Goal: Task Accomplishment & Management: Manage account settings

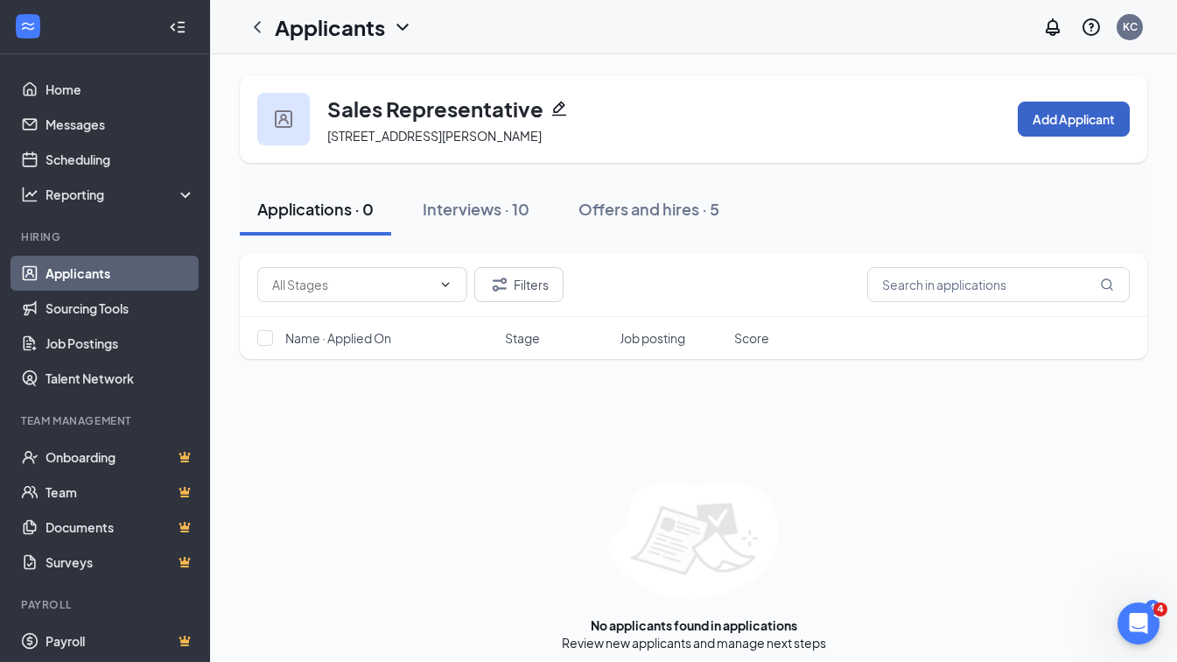
click at [1081, 130] on button "Add Applicant" at bounding box center [1074, 119] width 112 height 35
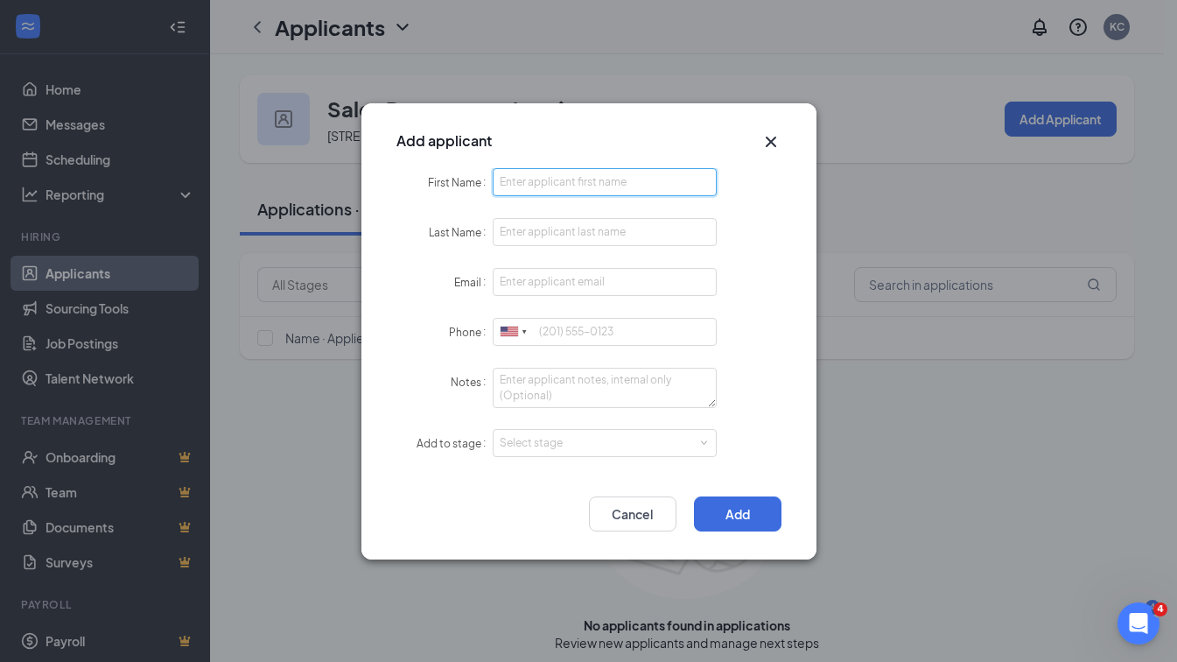
click at [681, 179] on input "First Name" at bounding box center [605, 182] width 225 height 28
type input "[PERSON_NAME]"
click at [644, 225] on input "Last Name" at bounding box center [605, 232] width 225 height 28
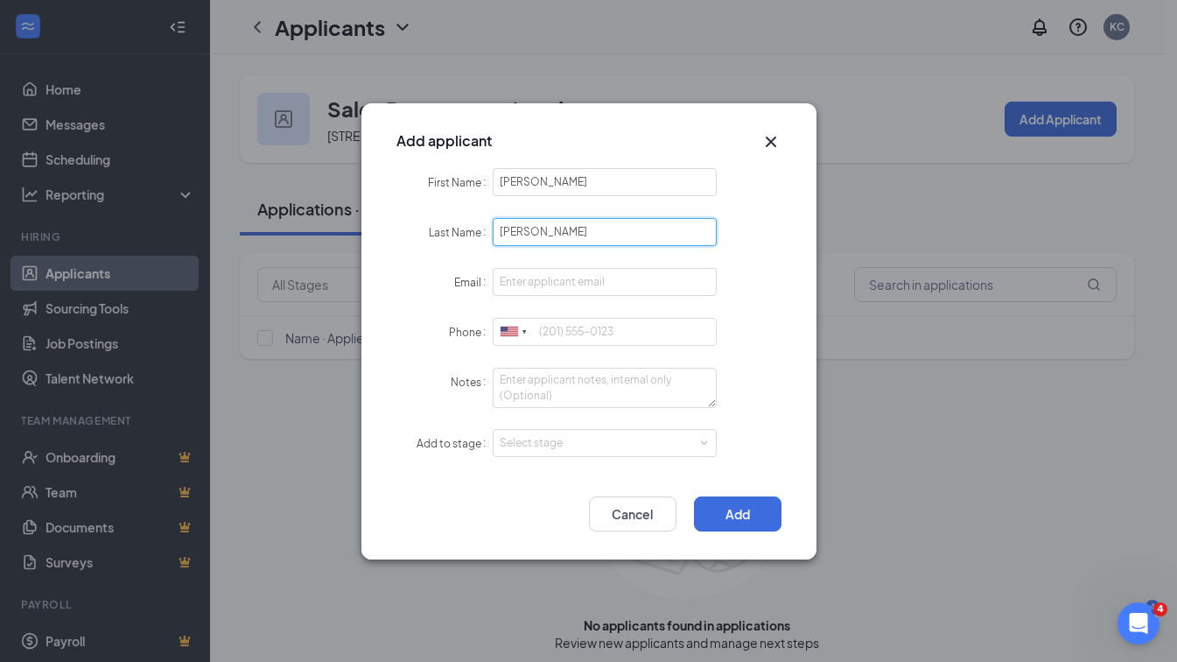
type input "[PERSON_NAME]"
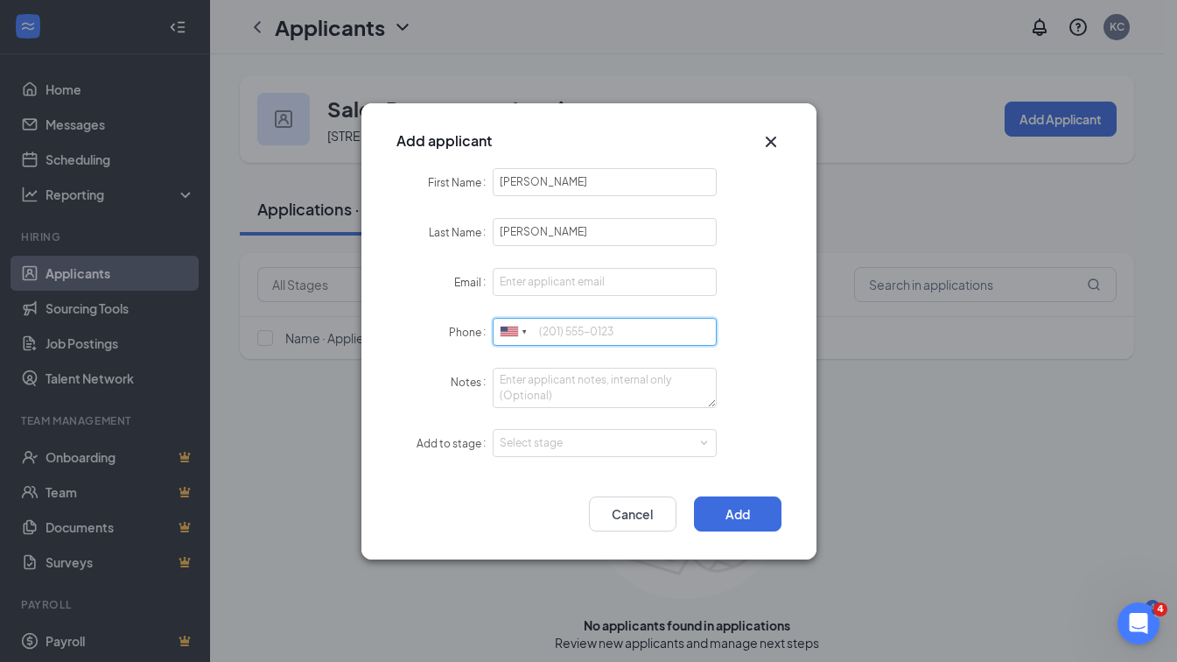
paste input "[PHONE_NUMBER]"
type input "[PHONE_NUMBER]"
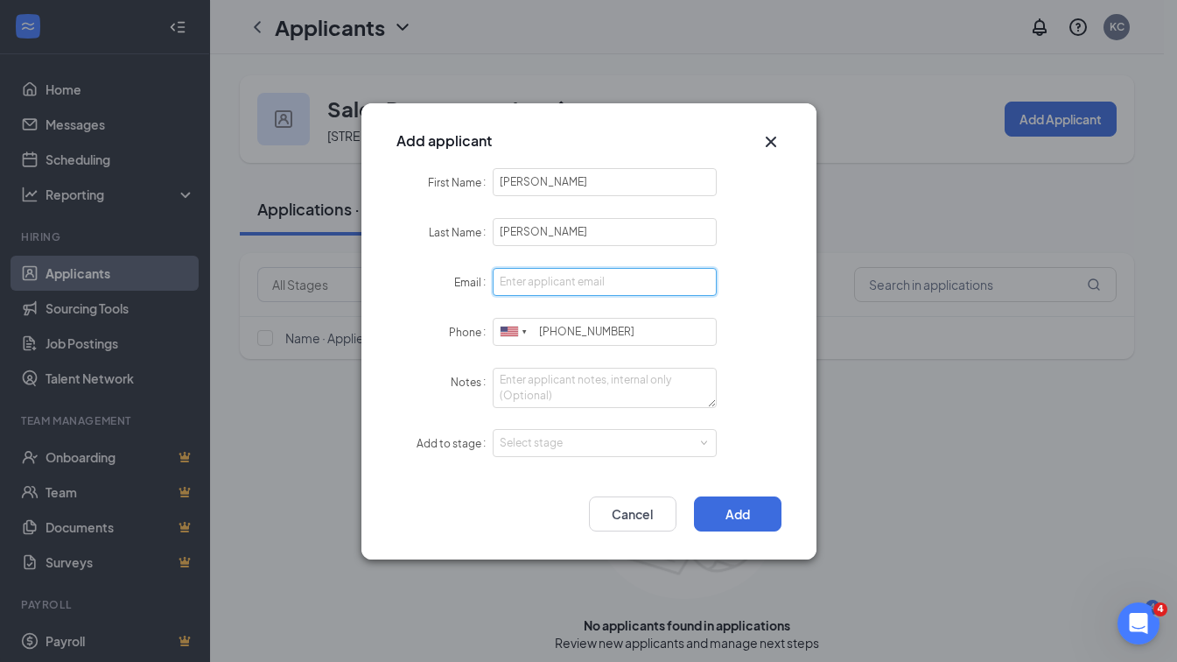
paste input "[EMAIL_ADDRESS][DOMAIN_NAME]"
type input "[EMAIL_ADDRESS][DOMAIN_NAME]"
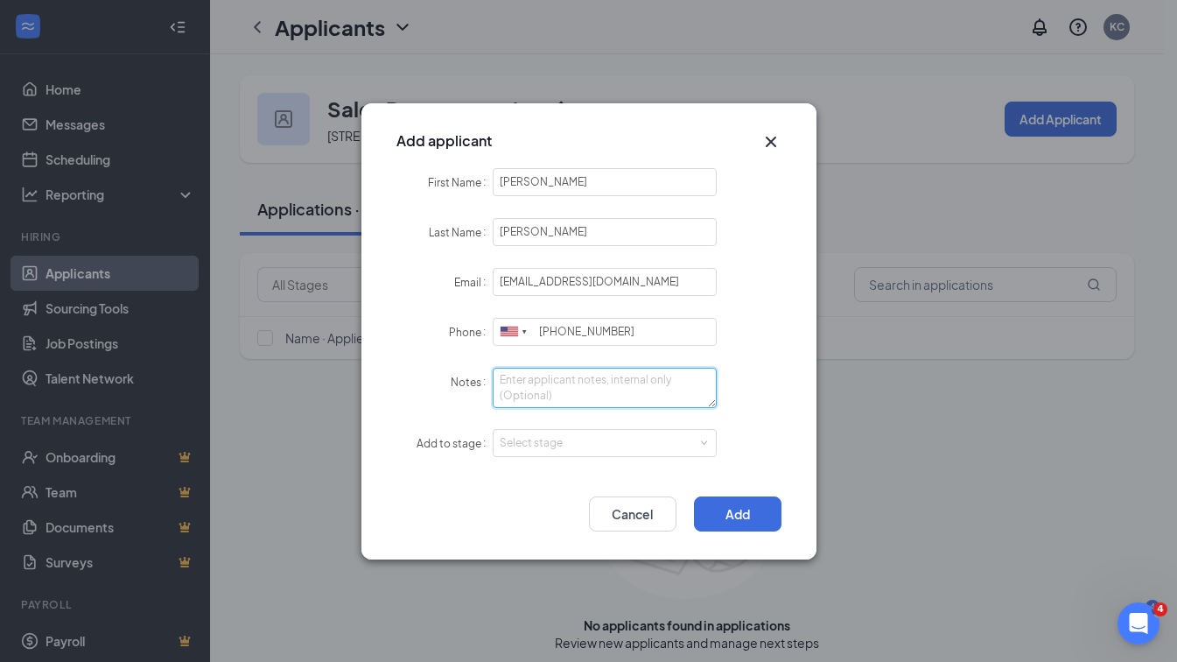
click at [550, 389] on textarea "Notes" at bounding box center [605, 388] width 225 height 40
click at [563, 445] on div "Select stage" at bounding box center [601, 443] width 203 height 18
type textarea "LI- Sourcing"
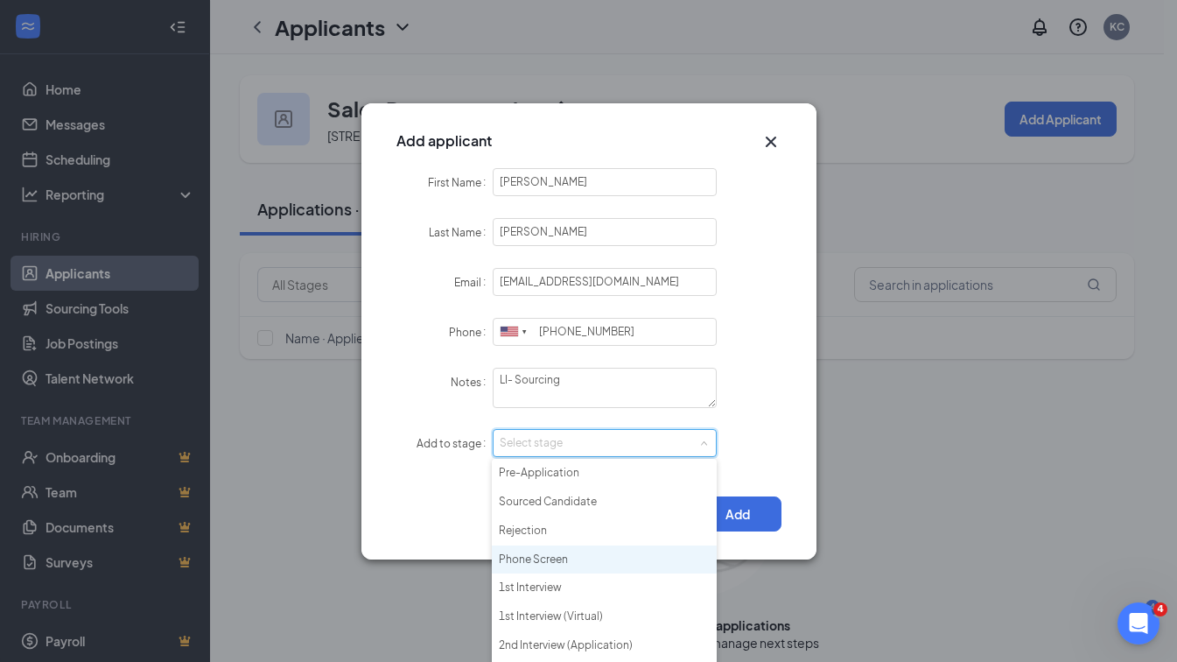
click at [554, 560] on li "Phone Screen" at bounding box center [604, 559] width 225 height 29
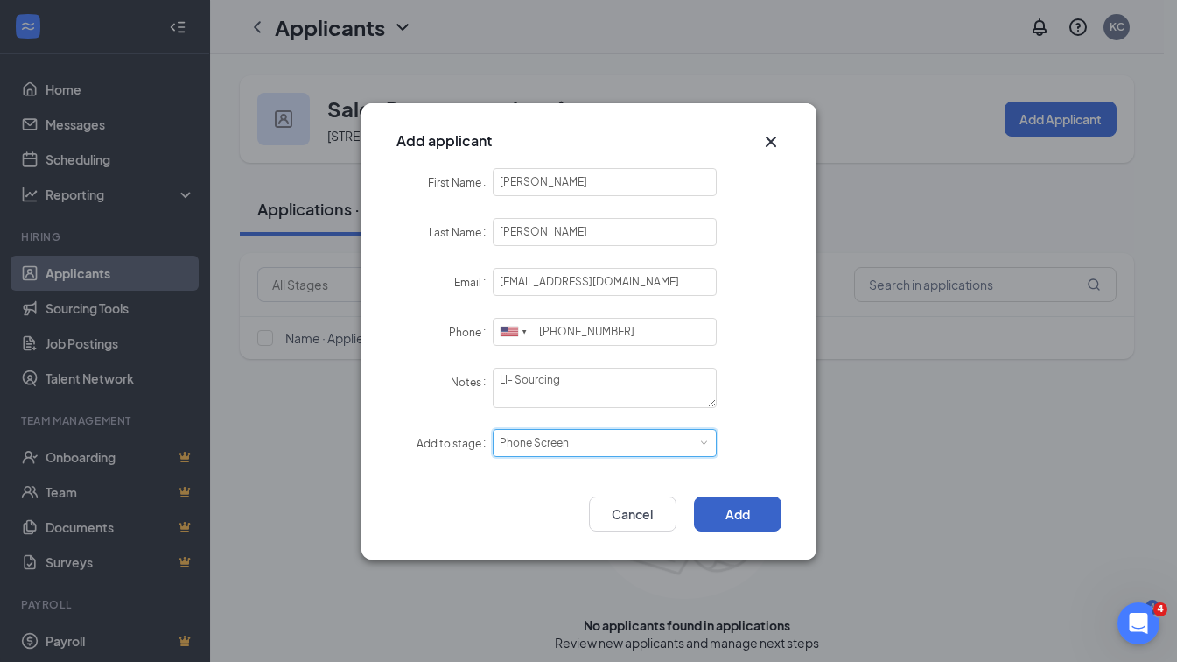
click at [738, 521] on button "Add" at bounding box center [738, 513] width 88 height 35
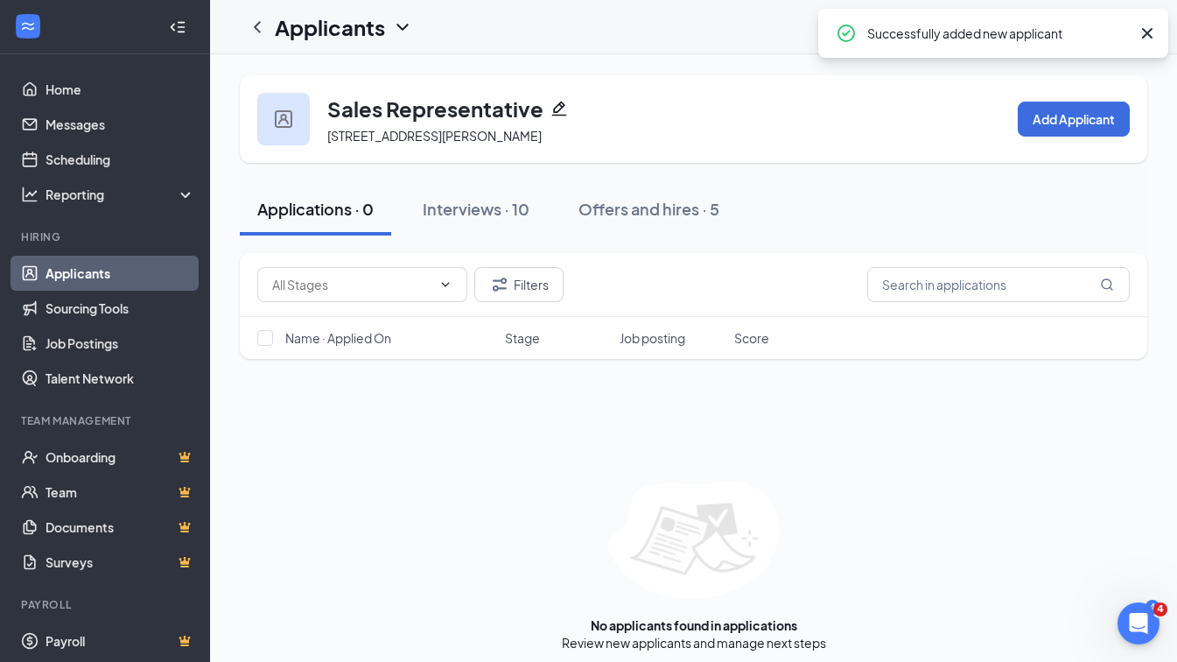
click at [463, 220] on div "Interviews · 10" at bounding box center [476, 209] width 107 height 22
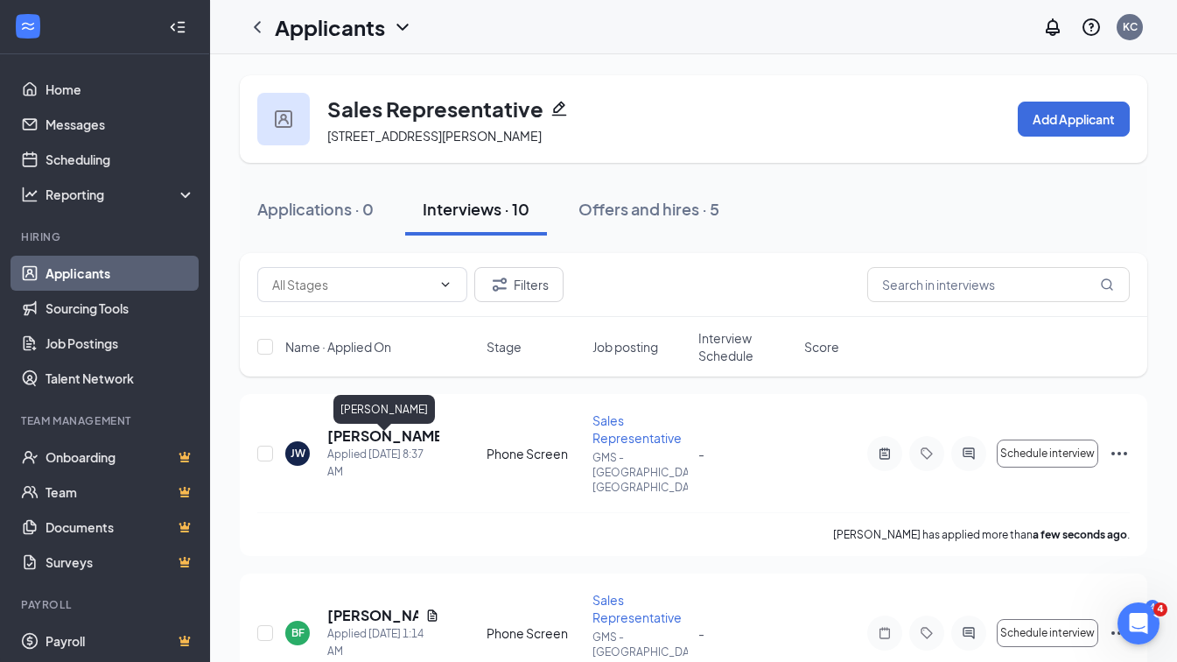
click at [392, 440] on h5 "[PERSON_NAME]" at bounding box center [383, 435] width 112 height 19
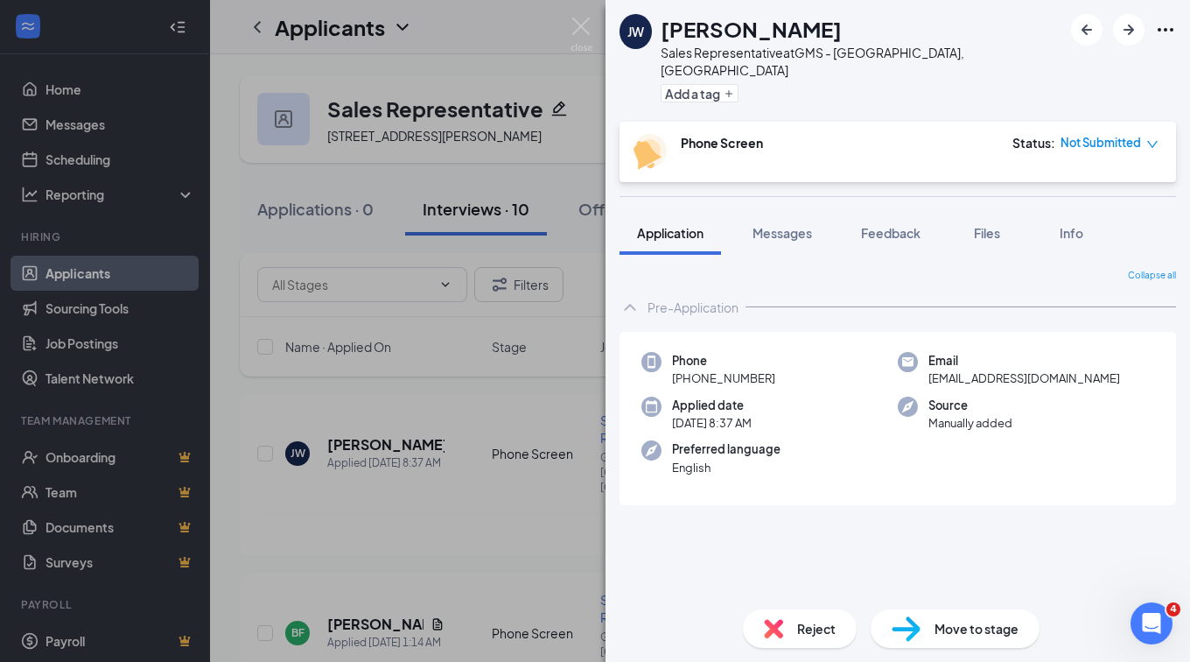
click at [1000, 225] on span "Files" at bounding box center [987, 233] width 26 height 16
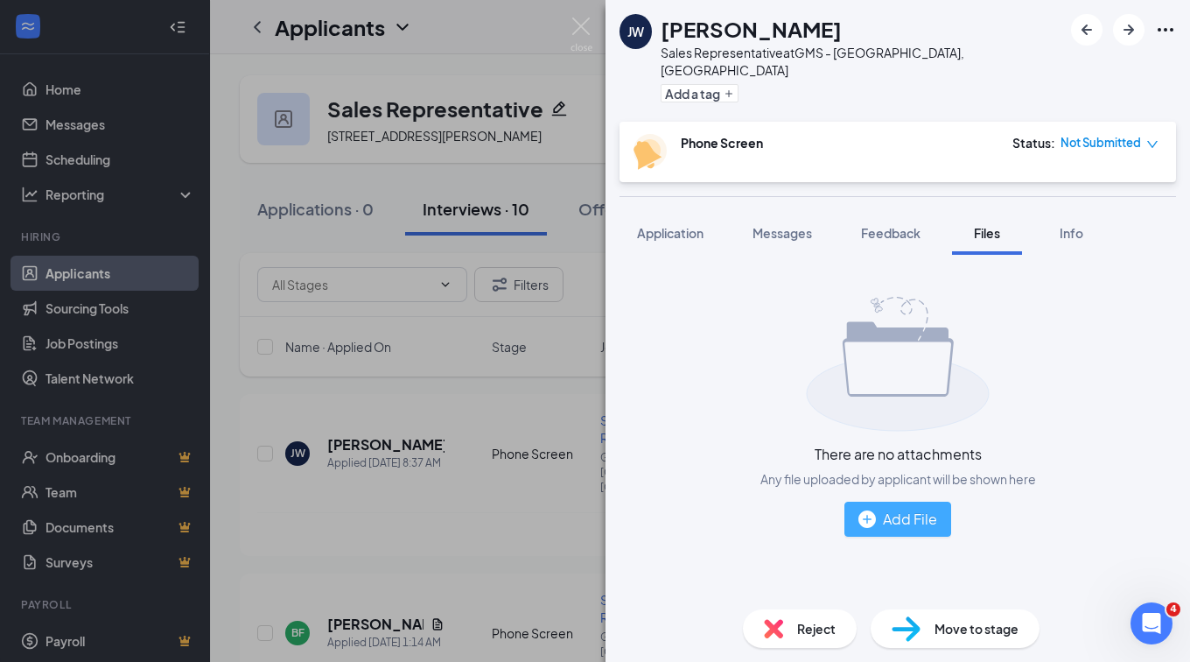
click at [880, 514] on button "Add File" at bounding box center [898, 519] width 107 height 35
click at [902, 508] on div "Add File" at bounding box center [898, 519] width 79 height 22
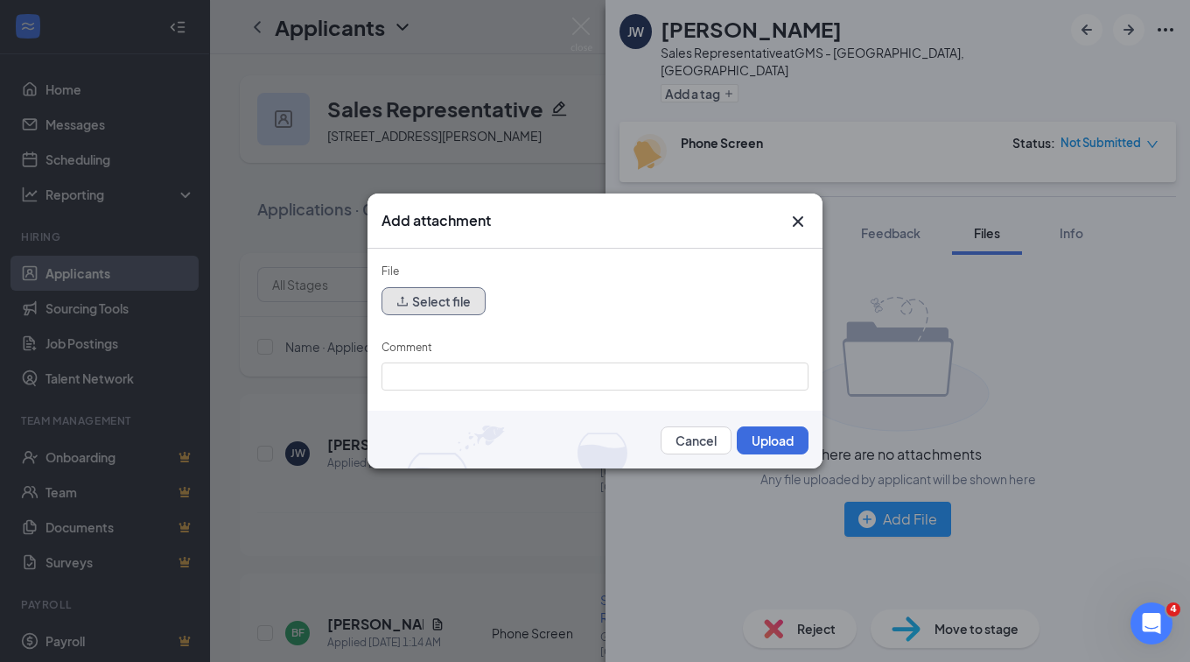
click at [444, 288] on button "Select file" at bounding box center [434, 301] width 104 height 28
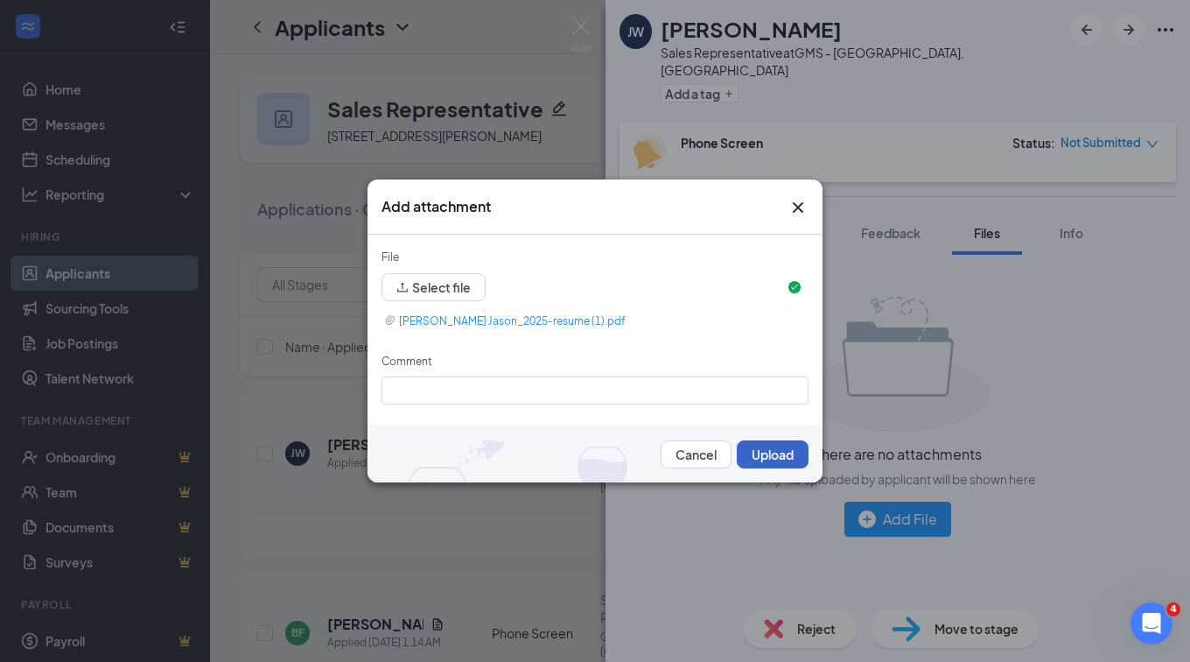
click at [781, 454] on button "Upload" at bounding box center [773, 454] width 72 height 28
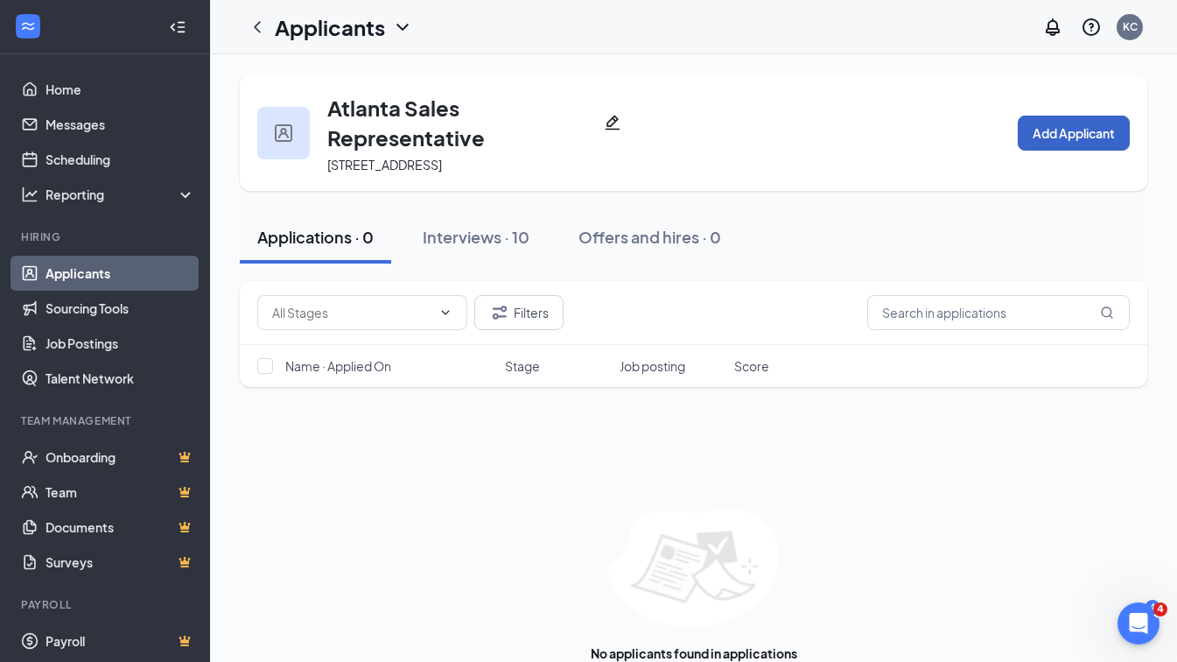
click at [1043, 138] on button "Add Applicant" at bounding box center [1074, 133] width 112 height 35
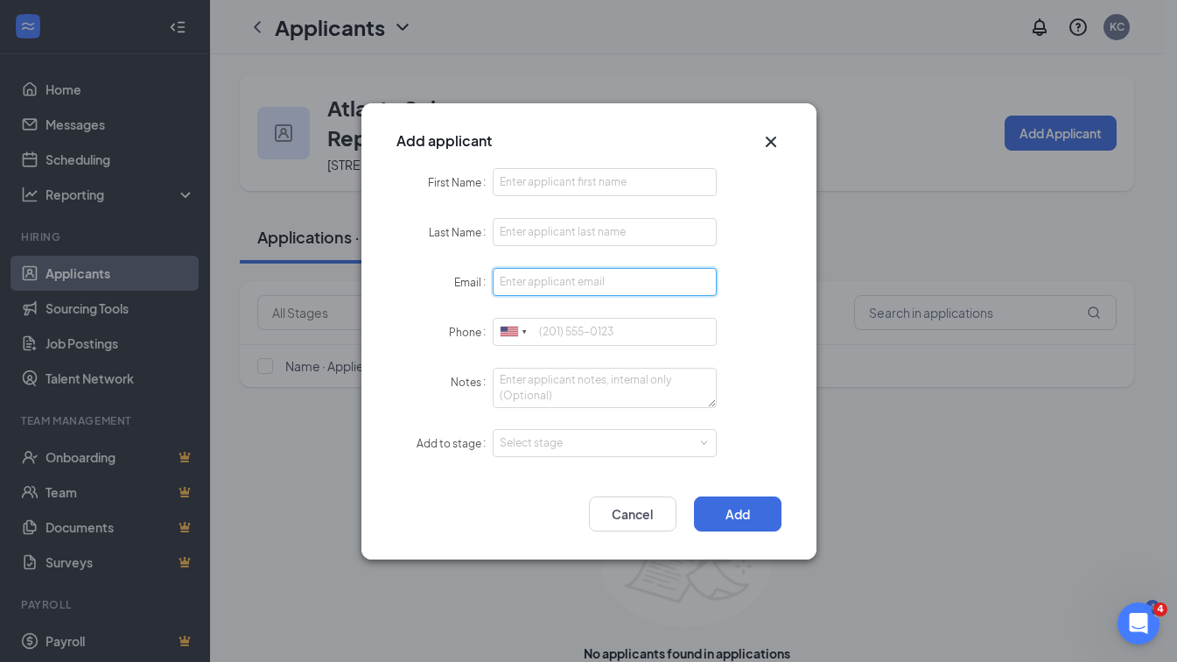
paste input "Isiah.Simp15@gmail.com"
type input "Isiah.Simp15@gmail.com"
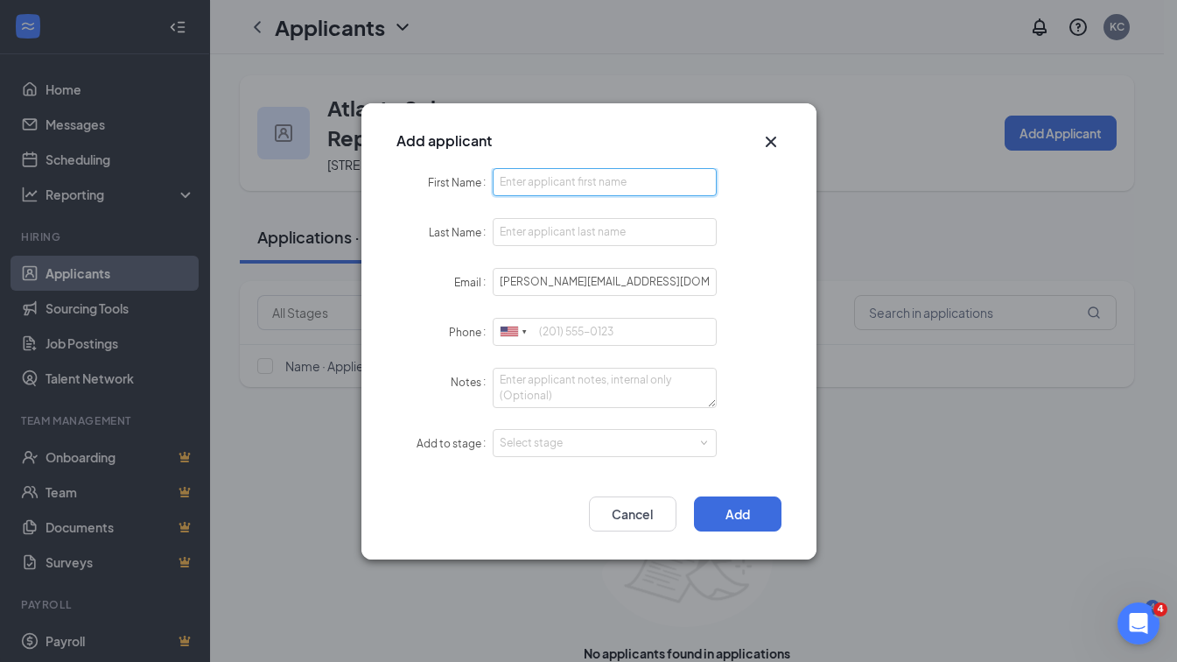
click at [570, 182] on input "First Name" at bounding box center [605, 182] width 225 height 28
click at [570, 182] on input "Isa" at bounding box center [605, 182] width 225 height 28
type input "Isaiah"
click at [567, 230] on input "Last Name" at bounding box center [605, 232] width 225 height 28
type input "Simpson"
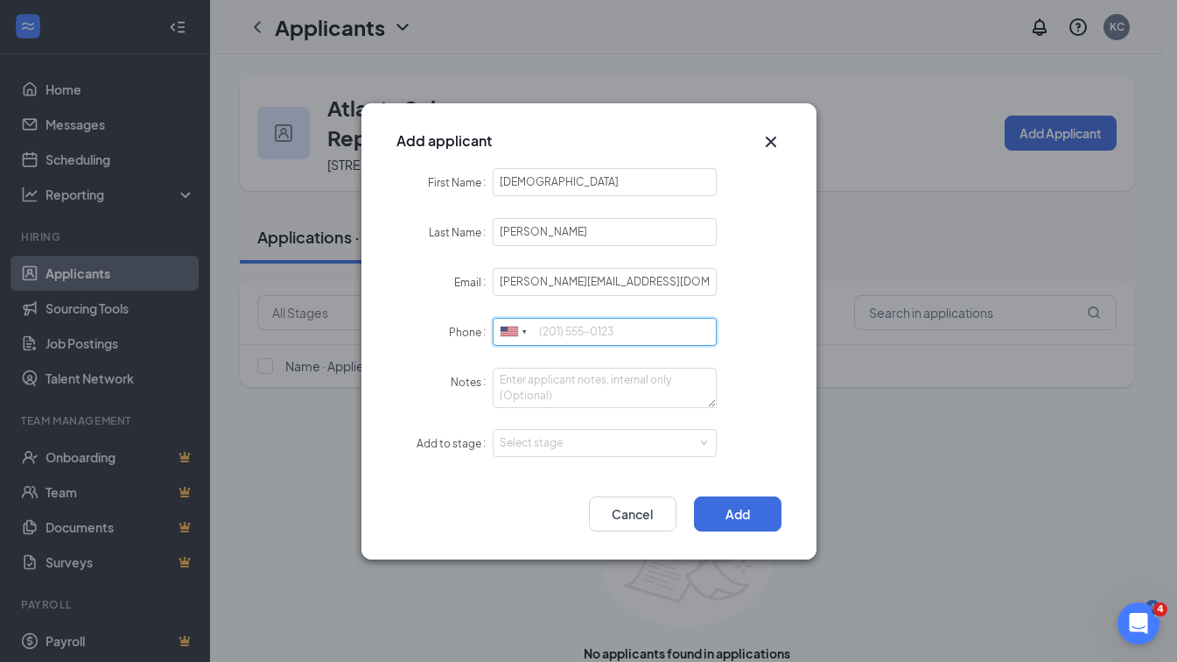
paste input "(419) 516-1553"
type input "(419) 516-1553"
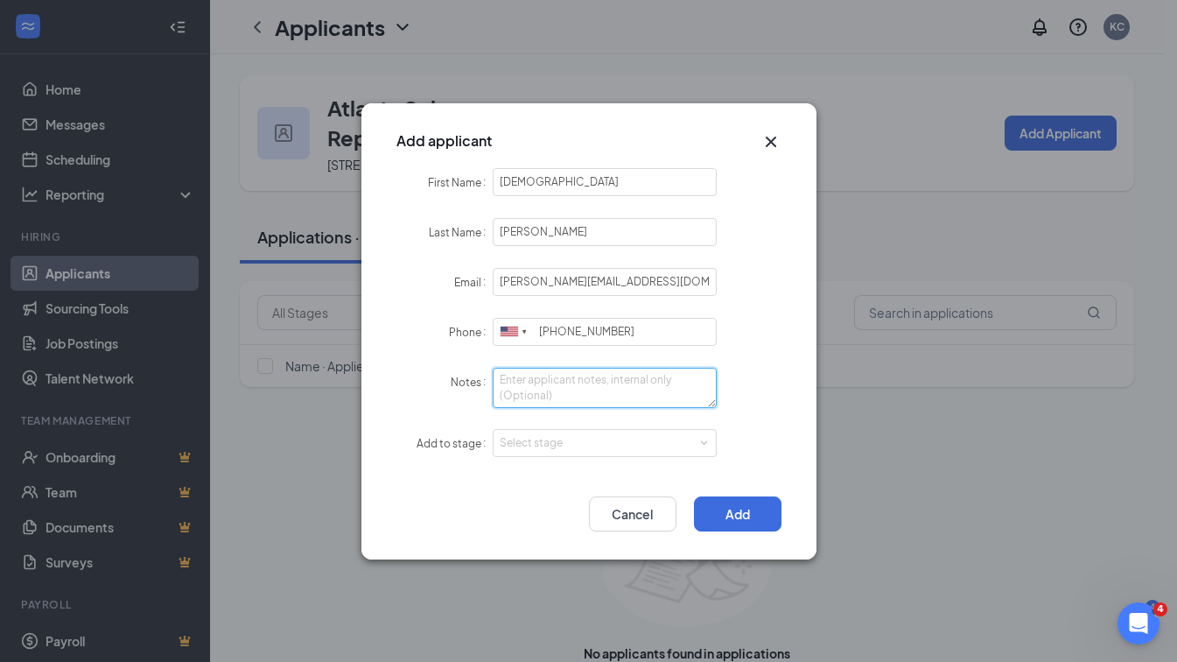
click at [537, 383] on textarea "Notes" at bounding box center [605, 388] width 225 height 40
click at [557, 434] on div "Select stage" at bounding box center [601, 443] width 203 height 18
type textarea "LI- Sourcing"
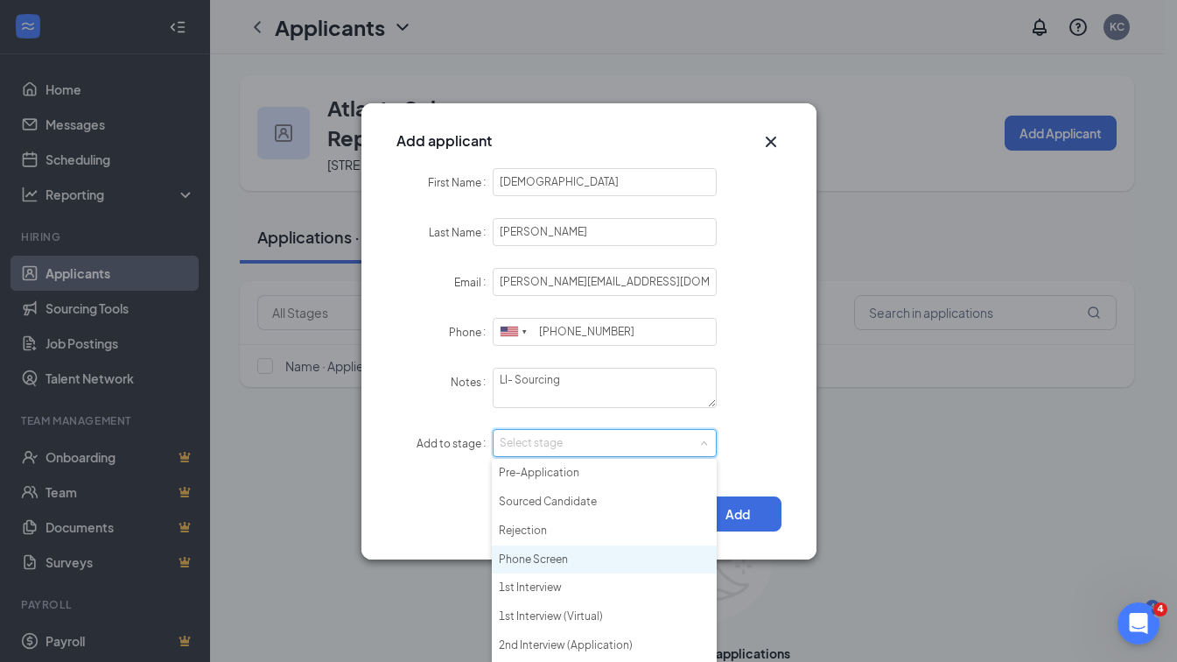
click at [553, 556] on li "Phone Screen" at bounding box center [604, 559] width 225 height 29
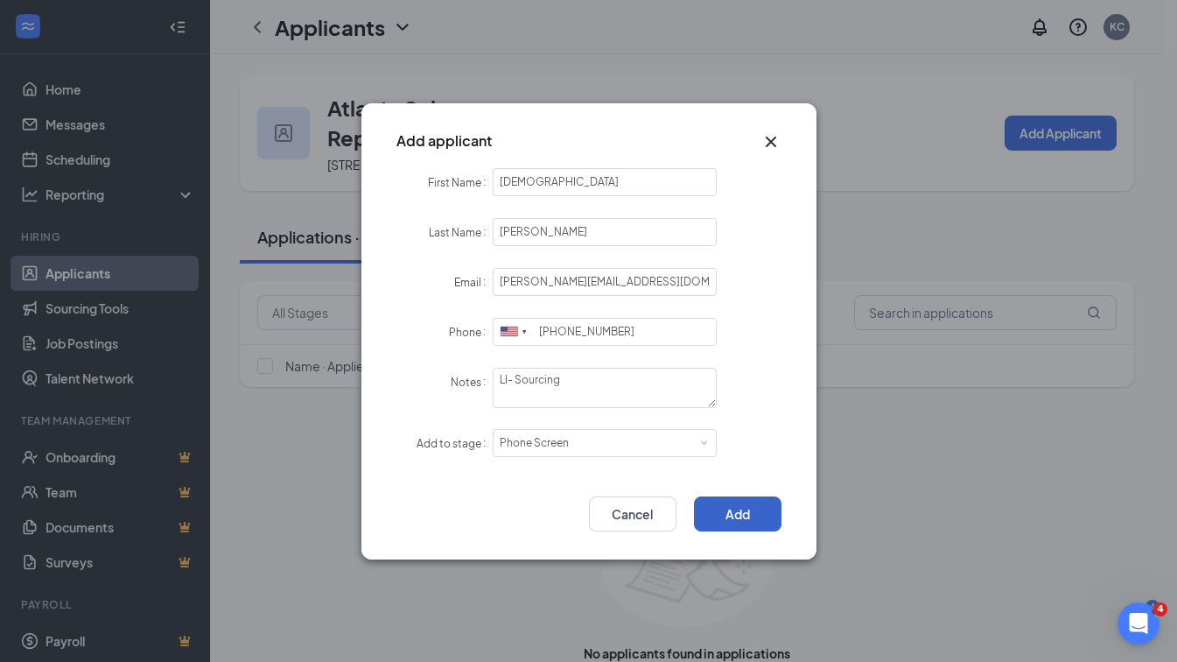
click at [753, 510] on button "Add" at bounding box center [738, 513] width 88 height 35
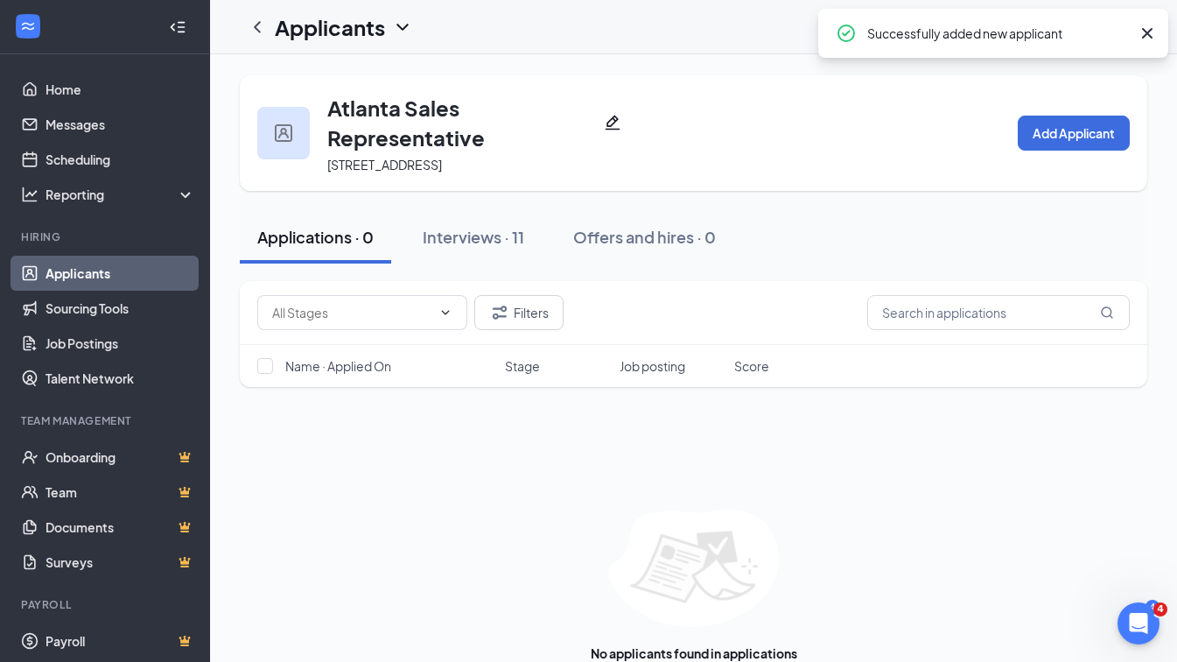
click at [509, 245] on div "Interviews · 11" at bounding box center [474, 237] width 102 height 22
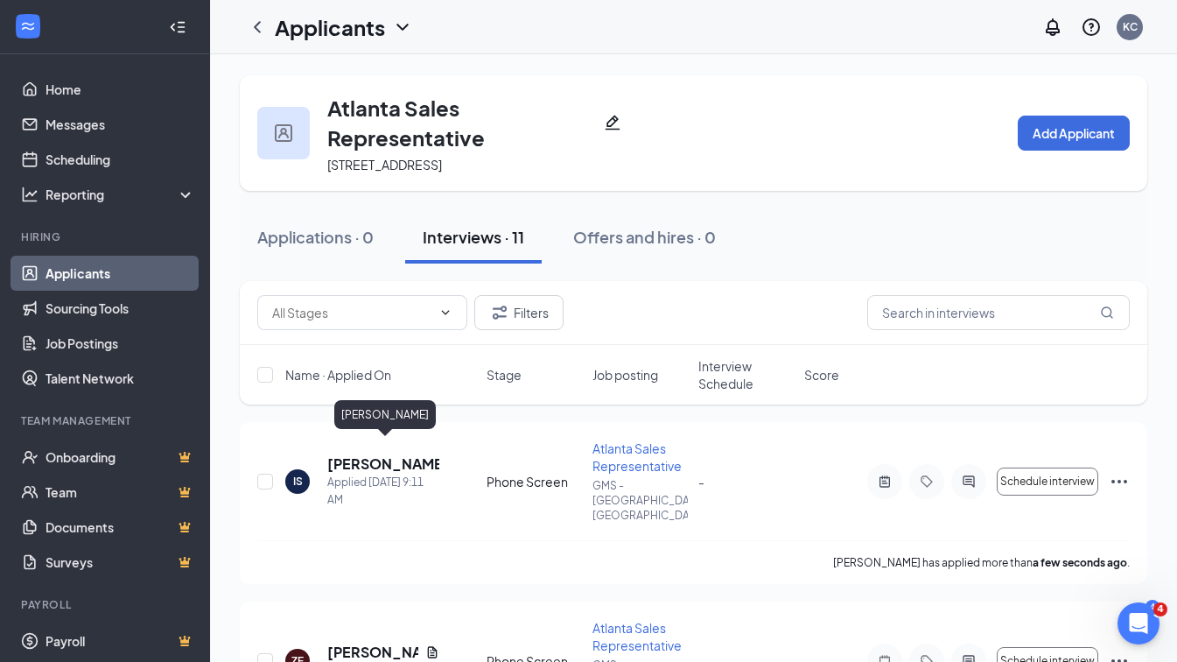
click at [384, 454] on h5 "Isaiah Simpson" at bounding box center [383, 463] width 112 height 19
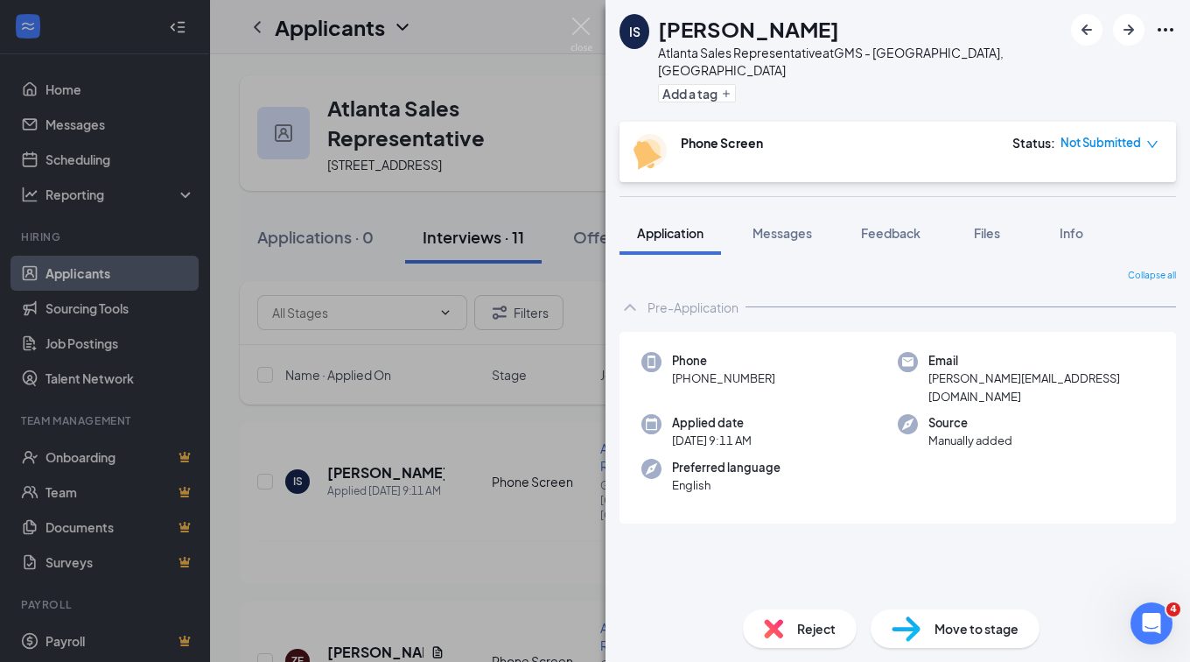
click at [994, 225] on span "Files" at bounding box center [987, 233] width 26 height 16
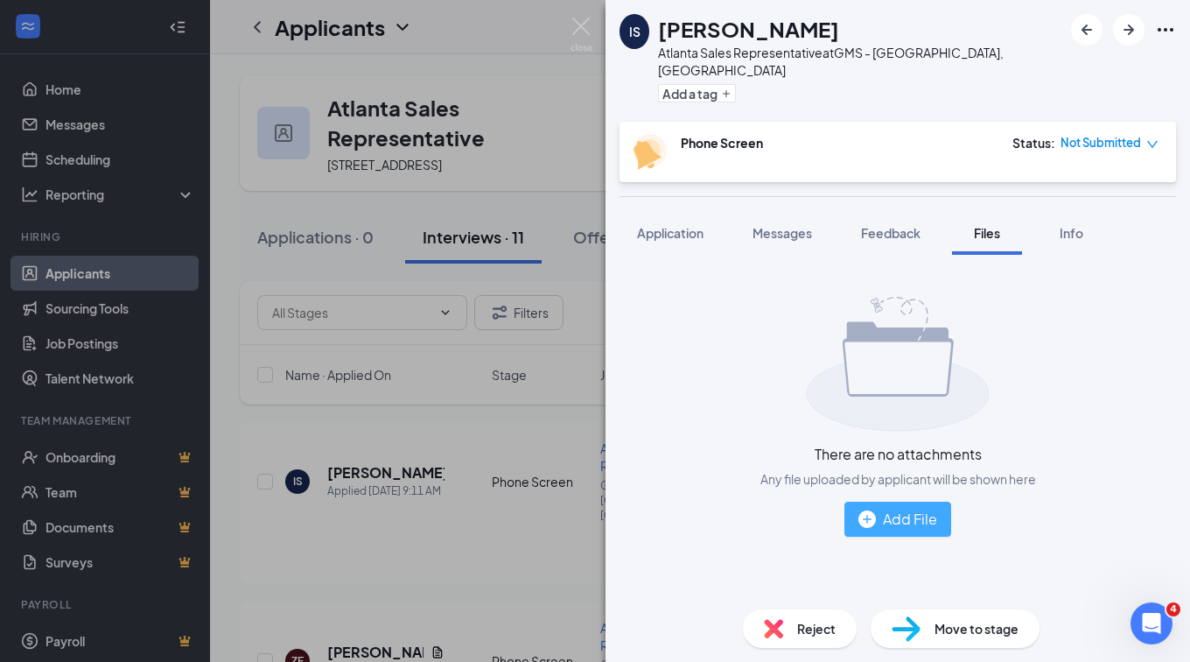
click at [884, 509] on div "Add File" at bounding box center [898, 519] width 79 height 22
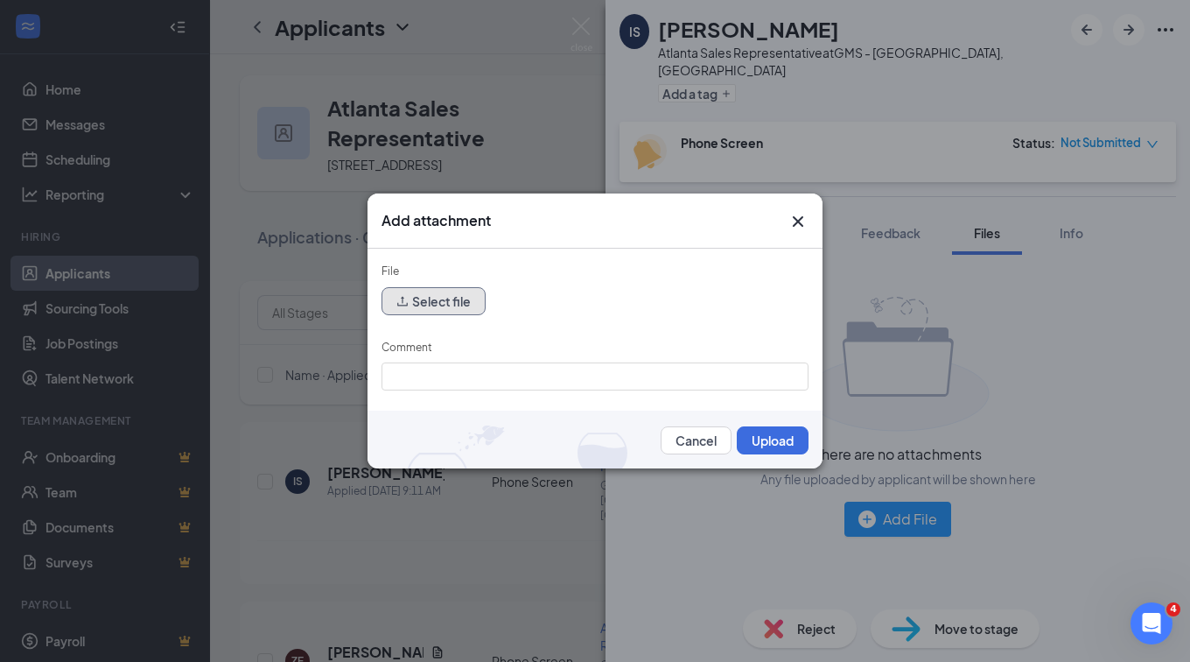
click at [470, 298] on button "Select file" at bounding box center [434, 301] width 104 height 28
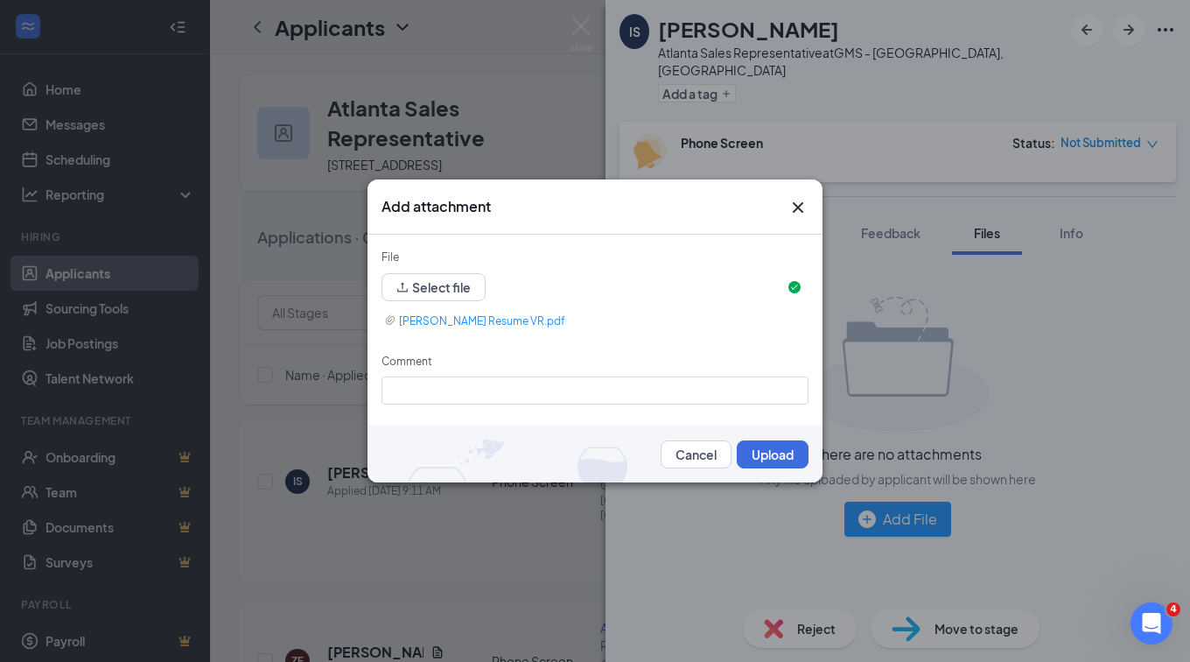
click at [768, 467] on img at bounding box center [595, 454] width 455 height 59
click at [762, 453] on button "Upload" at bounding box center [773, 454] width 72 height 28
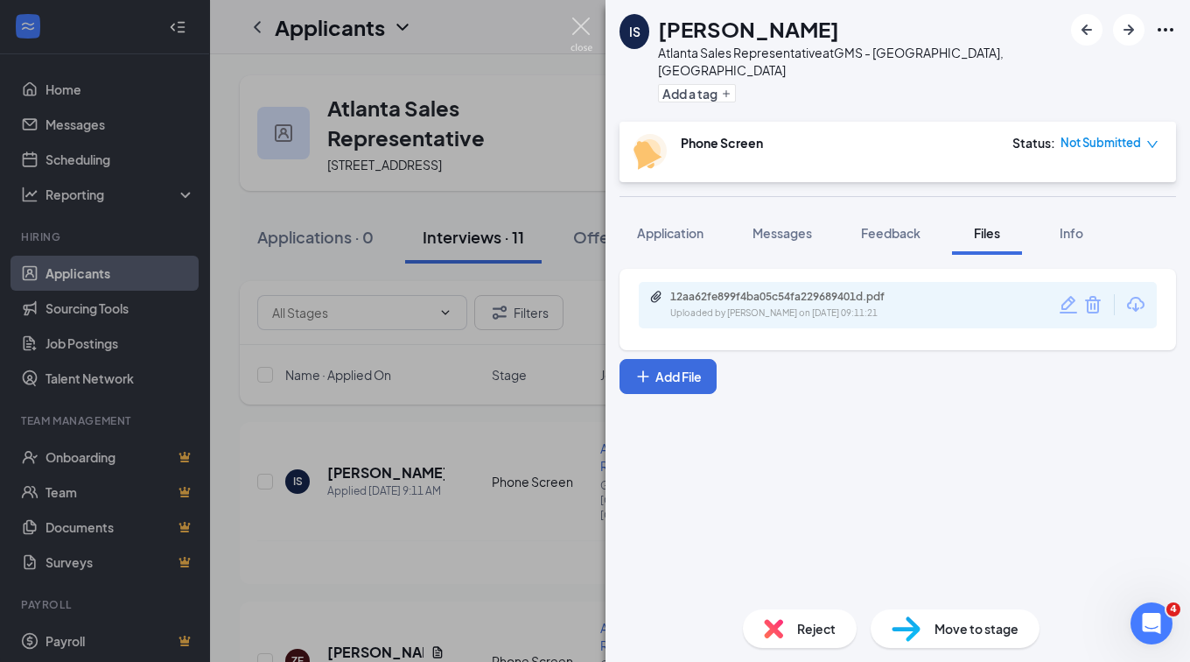
click at [577, 22] on img at bounding box center [582, 35] width 22 height 34
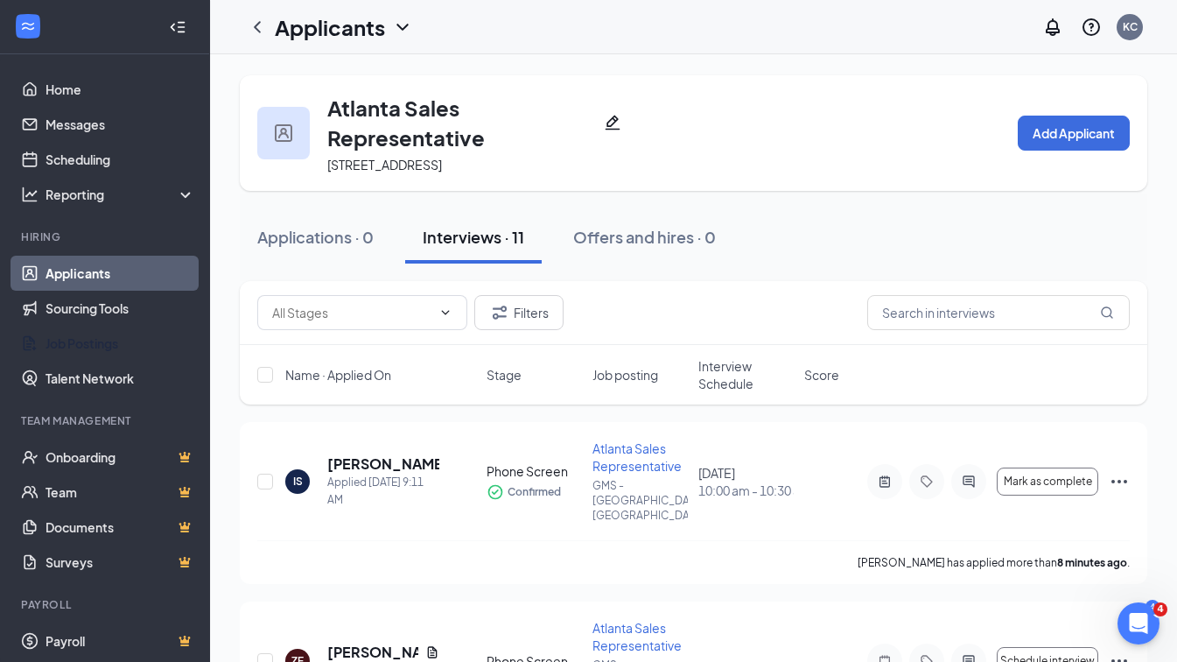
click at [117, 333] on link "Job Postings" at bounding box center [121, 343] width 150 height 35
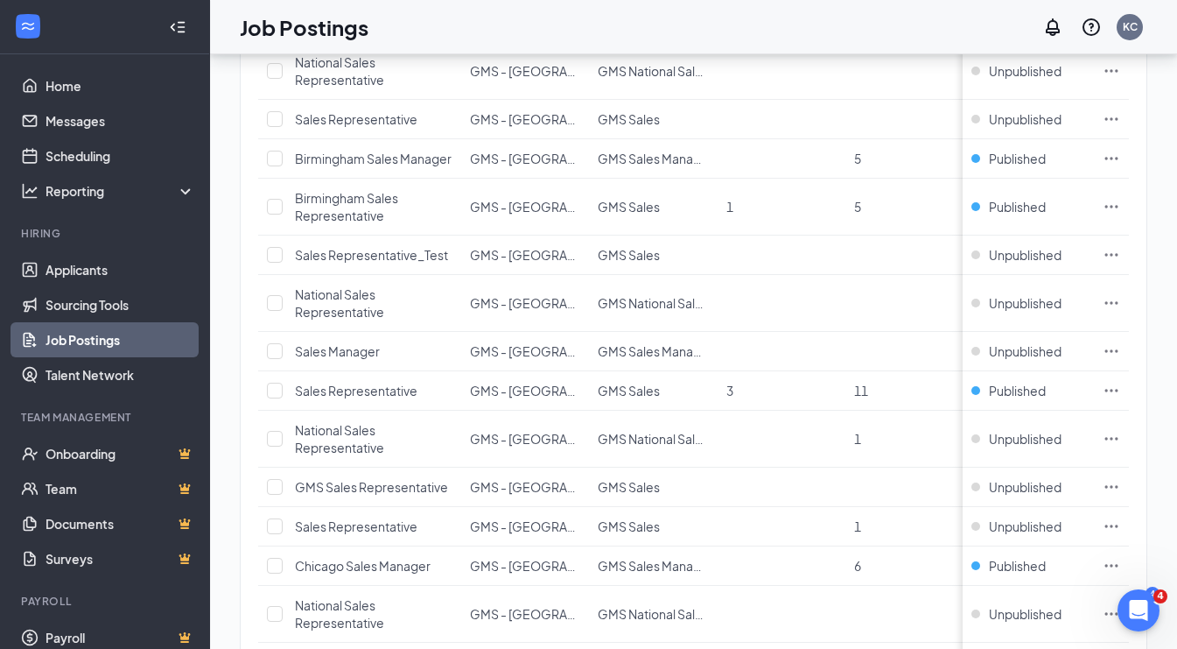
scroll to position [668, 0]
click at [334, 384] on span "Sales Representative" at bounding box center [356, 390] width 123 height 16
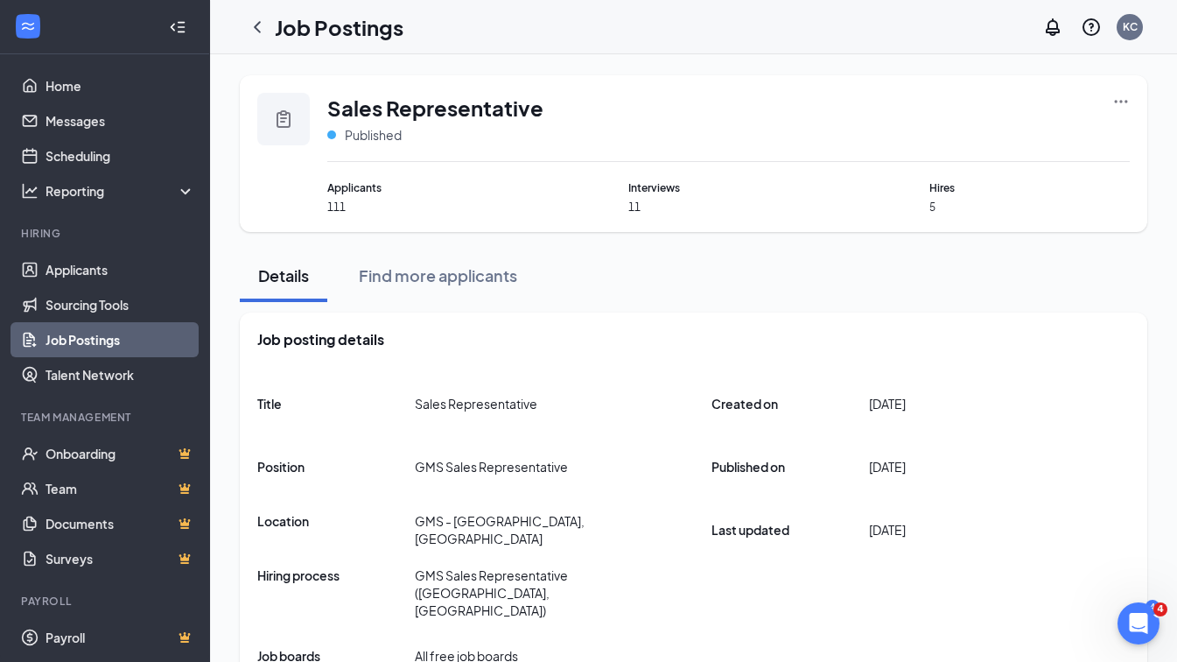
click at [1120, 100] on icon "Ellipses" at bounding box center [1122, 102] width 18 height 18
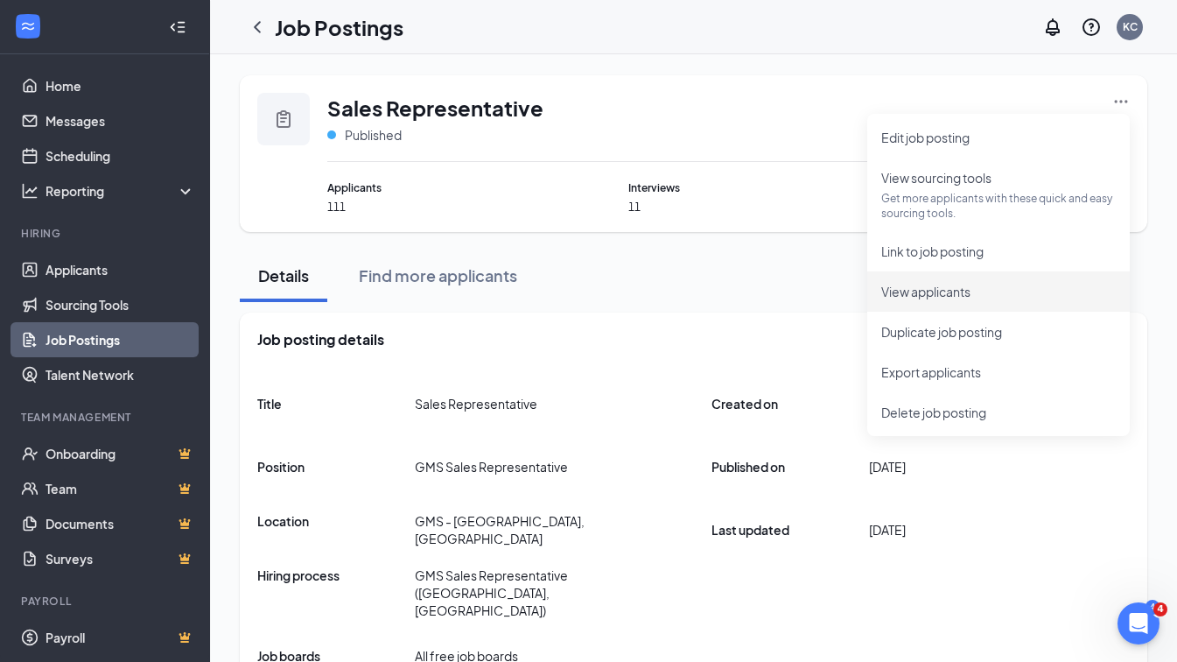
click at [944, 293] on span "View applicants" at bounding box center [925, 292] width 89 height 16
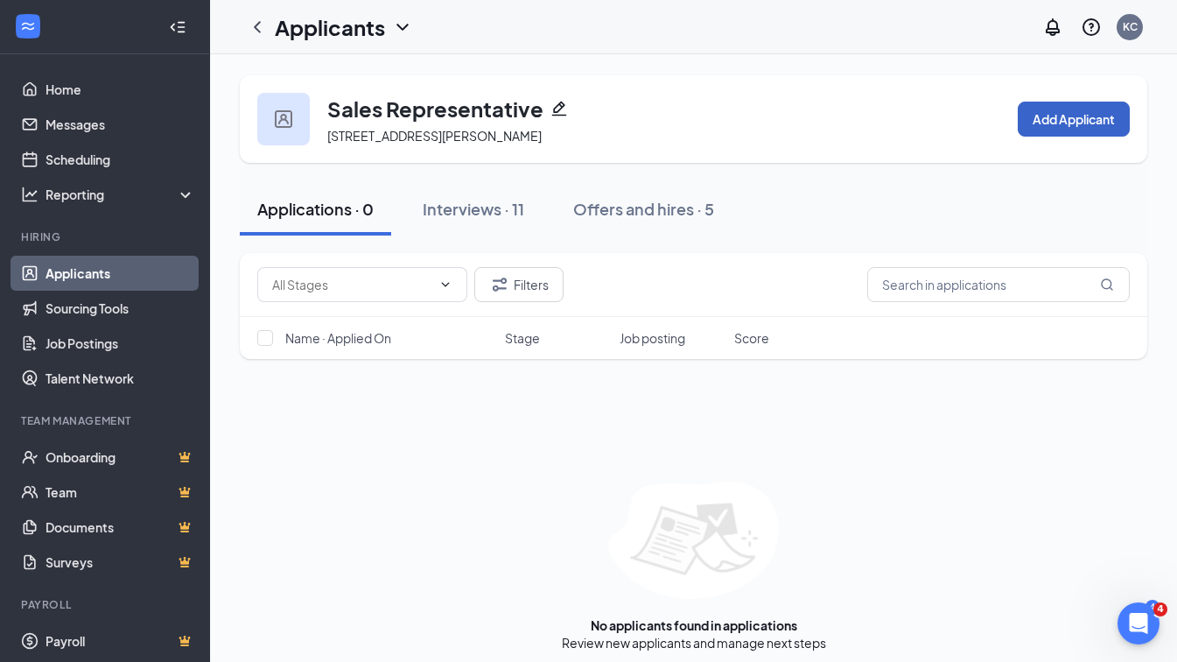
click at [1090, 133] on button "Add Applicant" at bounding box center [1074, 119] width 112 height 35
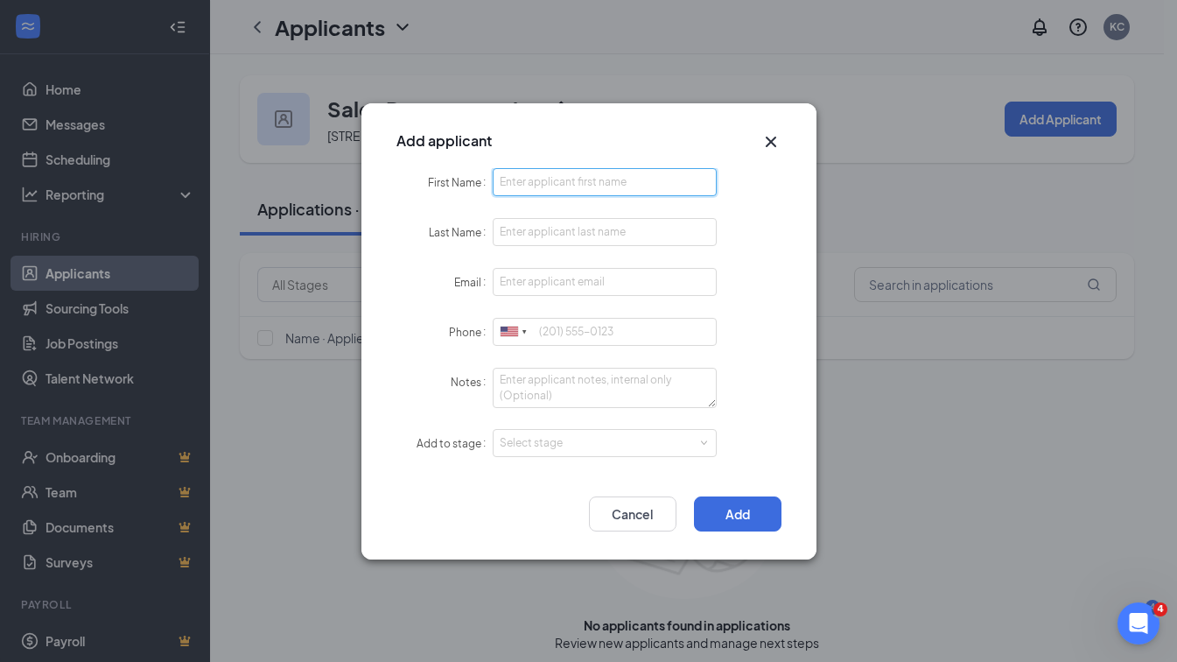
click at [593, 190] on input "First Name" at bounding box center [605, 182] width 225 height 28
type input "Edwin"
click at [570, 230] on input "Last Name" at bounding box center [605, 232] width 225 height 28
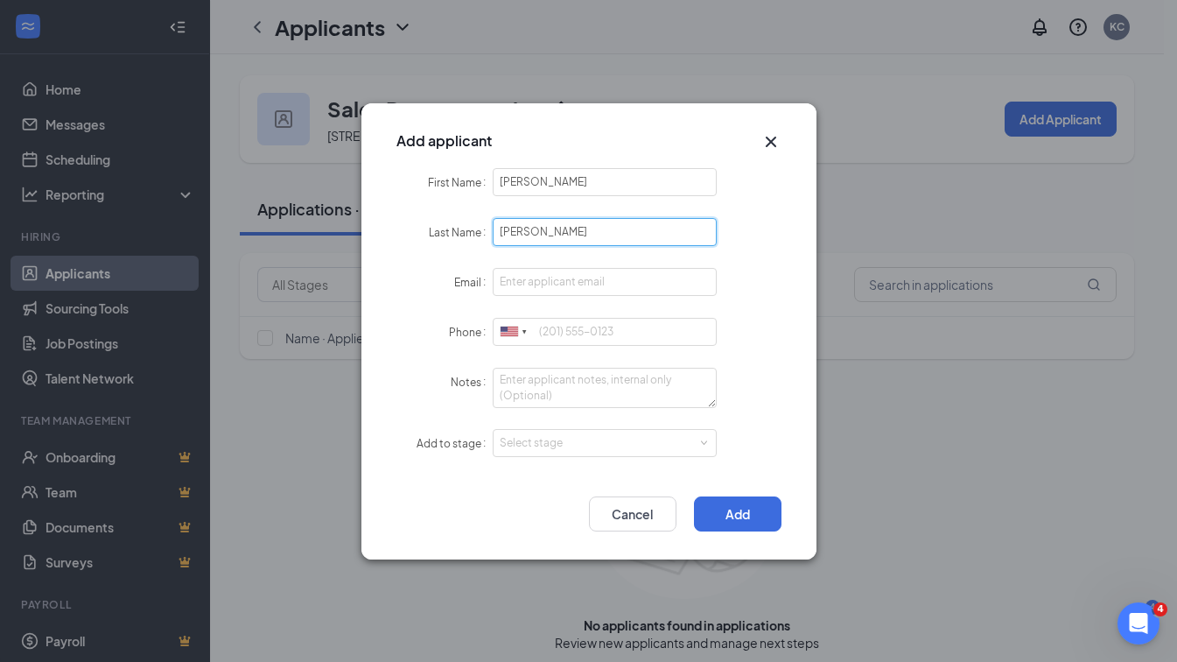
type input "Griffin"
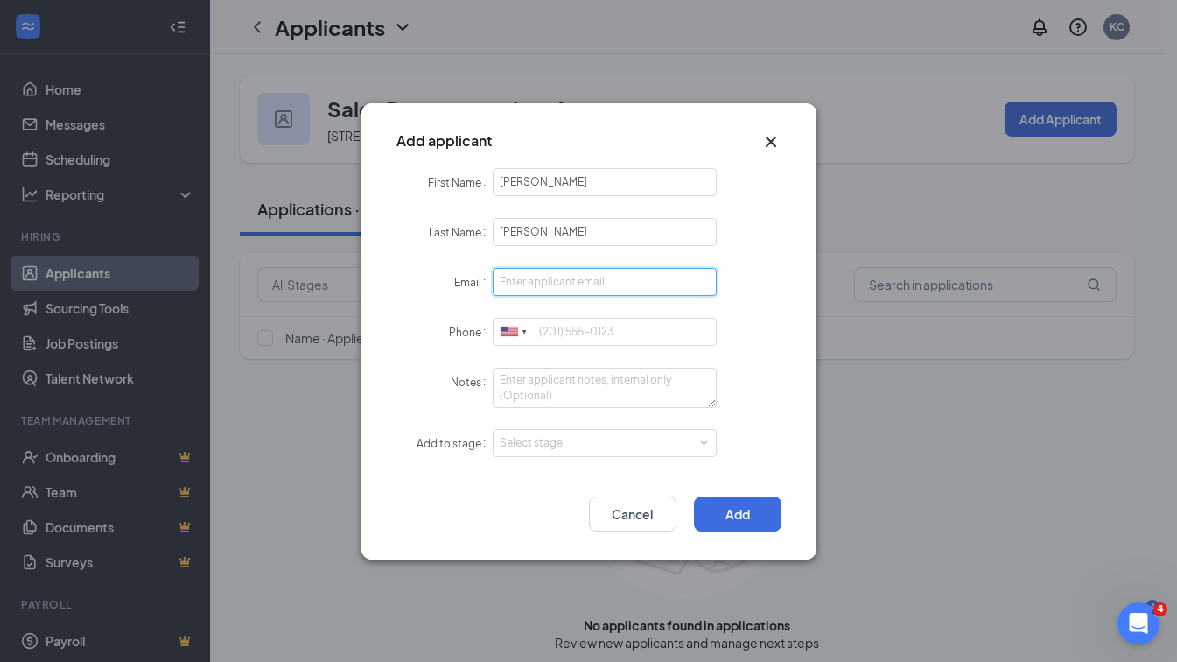
paste input "escottgriffin61@gmail.com"
type input "escottgriffin61@gmail.com"
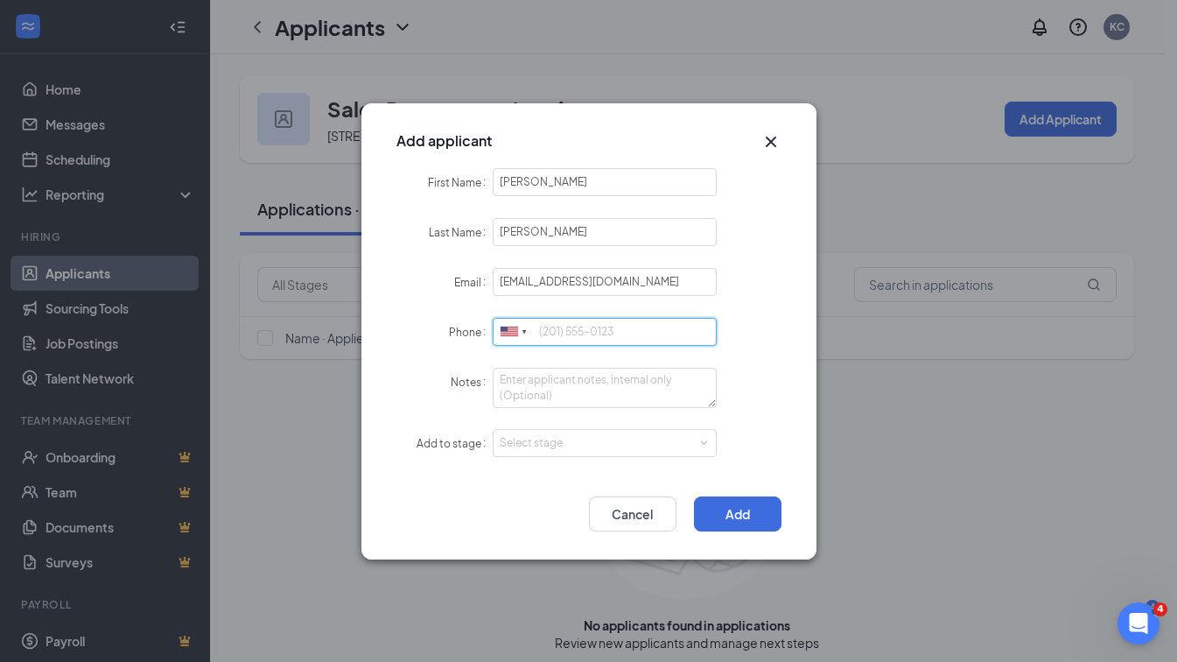
paste input "704-472-7161"
type input "704-472-7161"
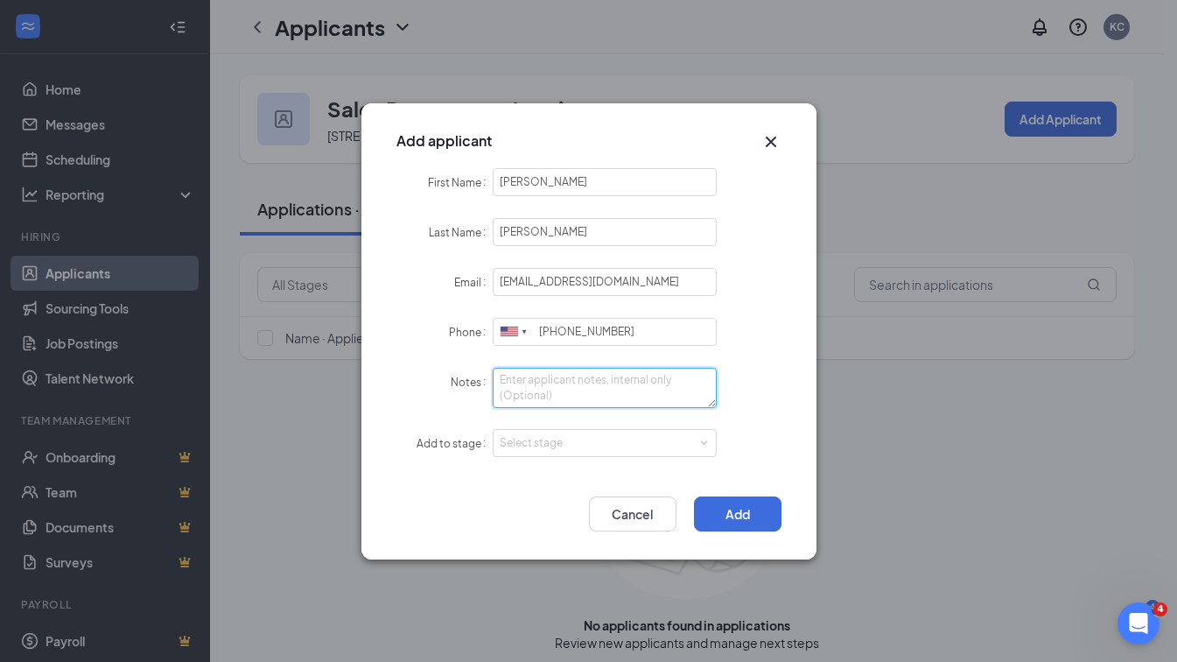
click at [573, 381] on textarea "Notes" at bounding box center [605, 388] width 225 height 40
click at [572, 446] on div "Select stage" at bounding box center [601, 443] width 203 height 18
type textarea "LI- Sourcing"
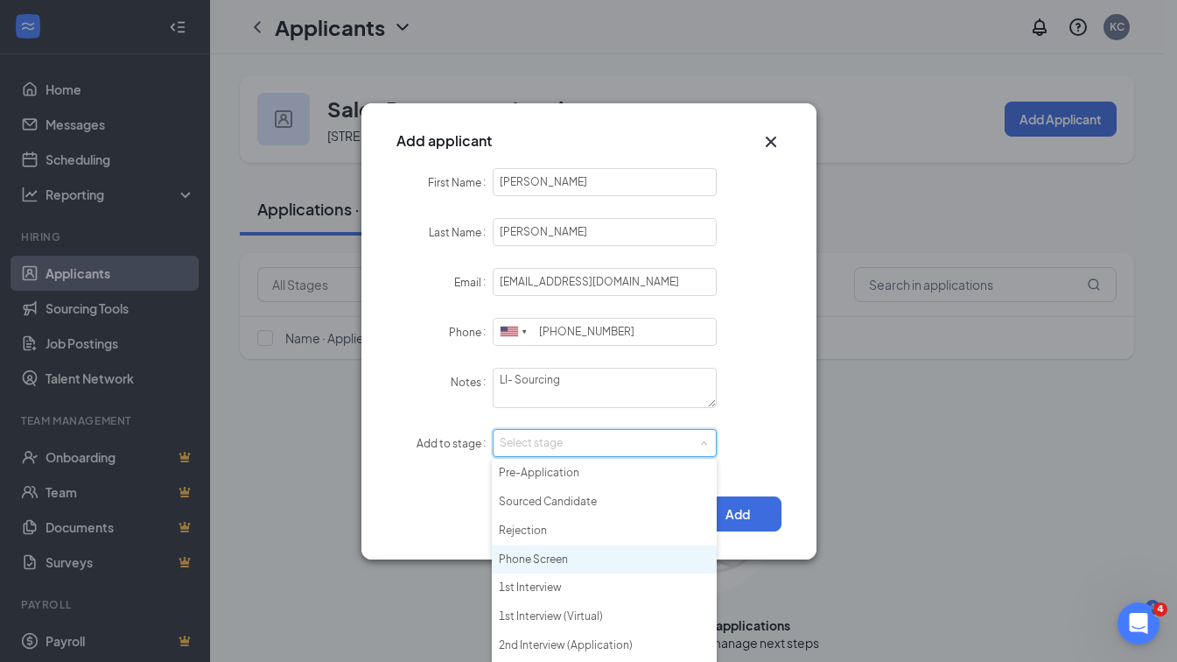
click at [554, 572] on li "Phone Screen" at bounding box center [604, 559] width 225 height 29
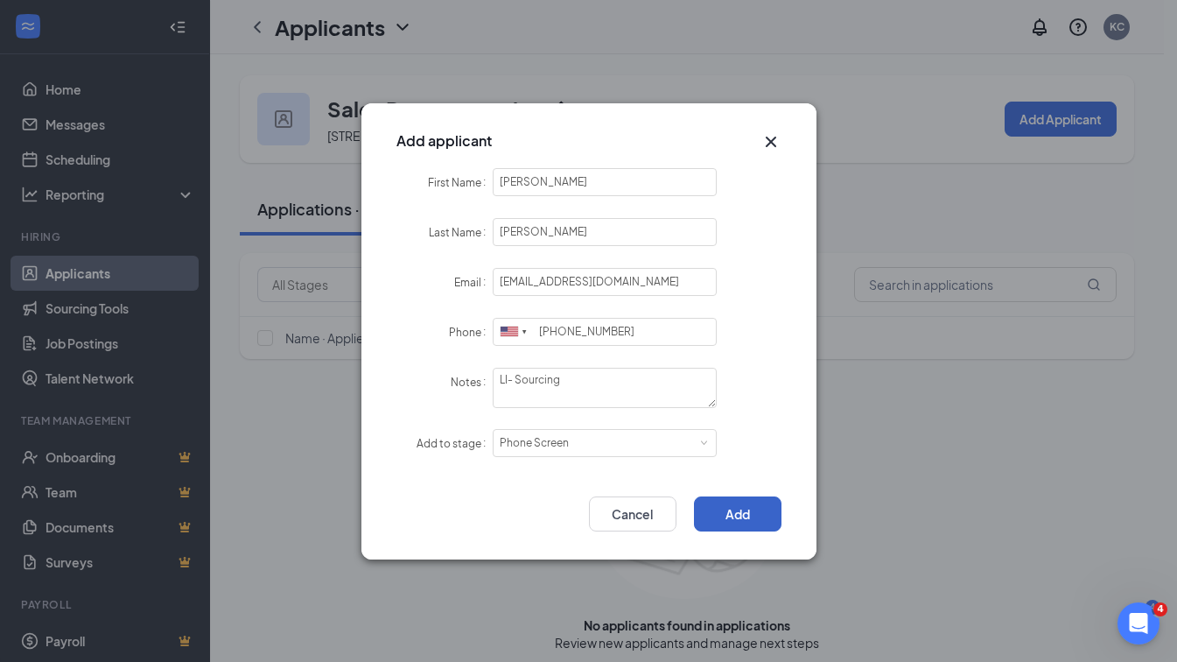
click at [744, 496] on button "Add" at bounding box center [738, 513] width 88 height 35
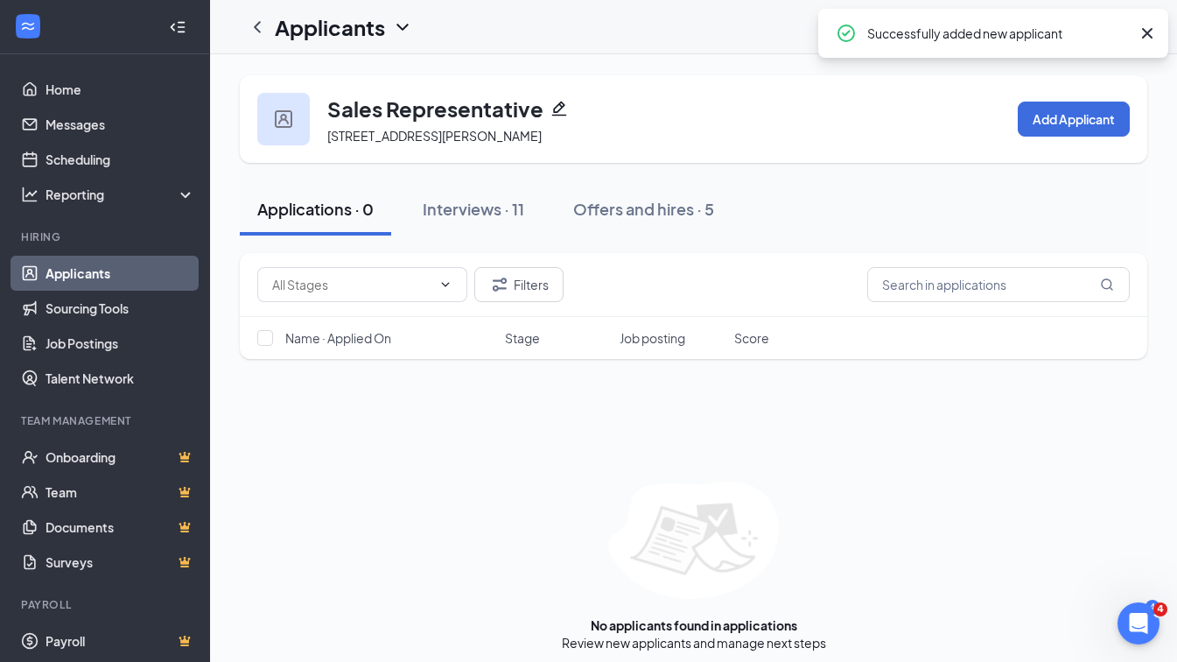
click at [503, 220] on div "Interviews · 11" at bounding box center [474, 209] width 102 height 22
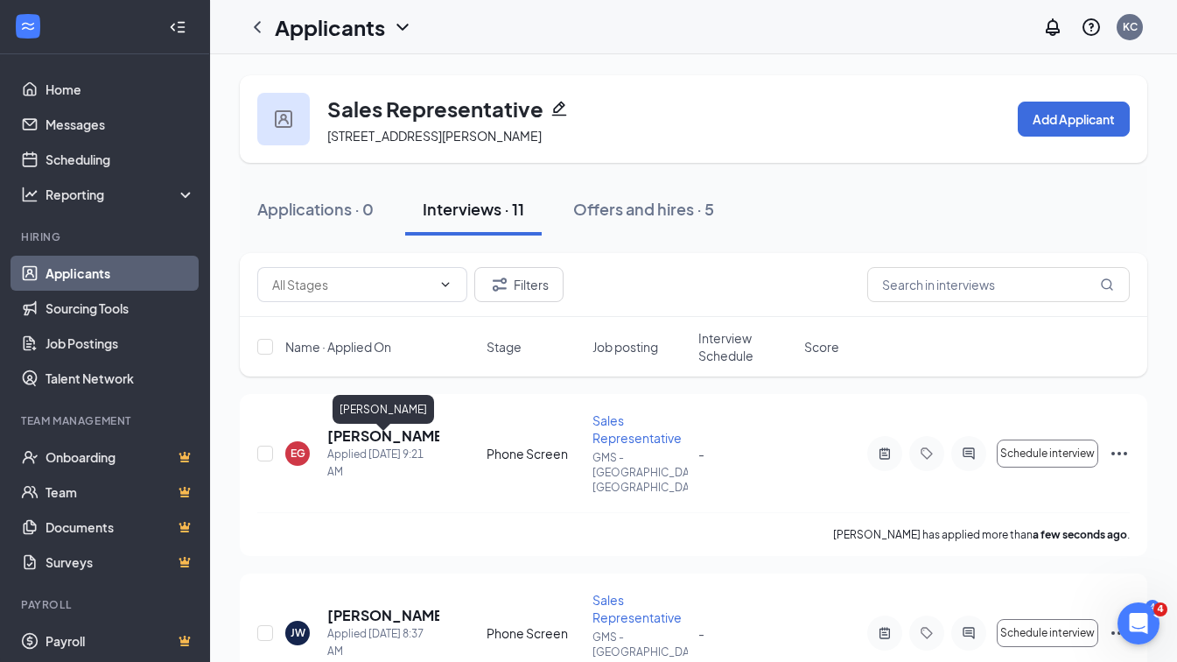
click at [391, 445] on h5 "Edwin Griffin" at bounding box center [383, 435] width 112 height 19
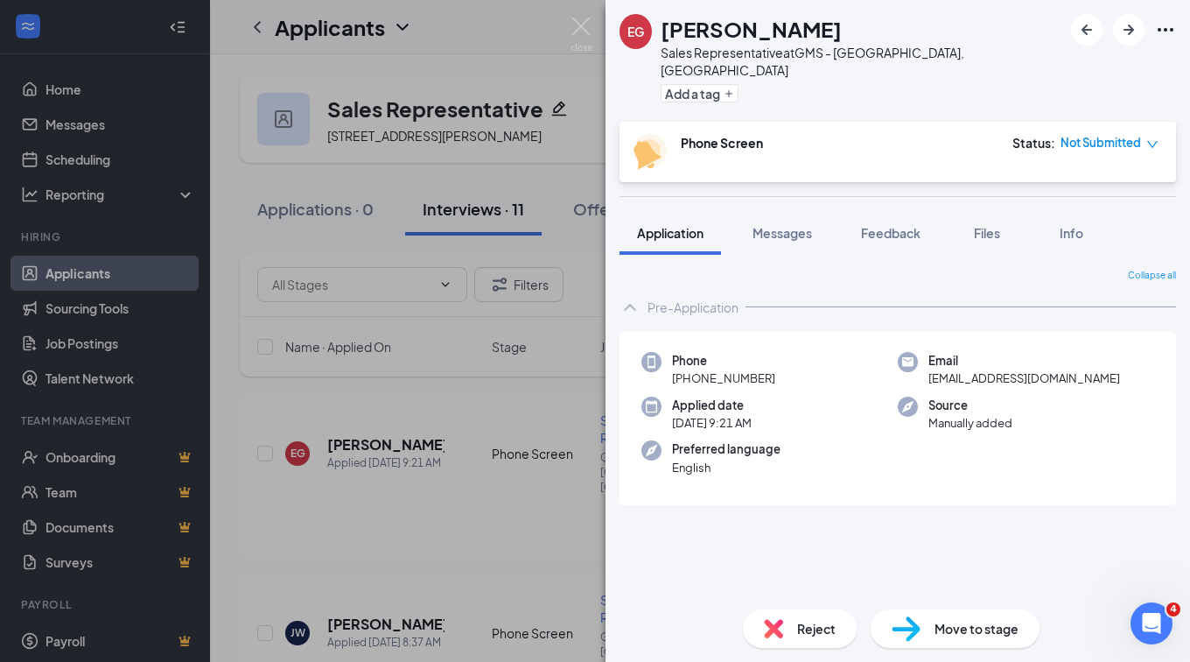
click at [992, 225] on span "Files" at bounding box center [987, 233] width 26 height 16
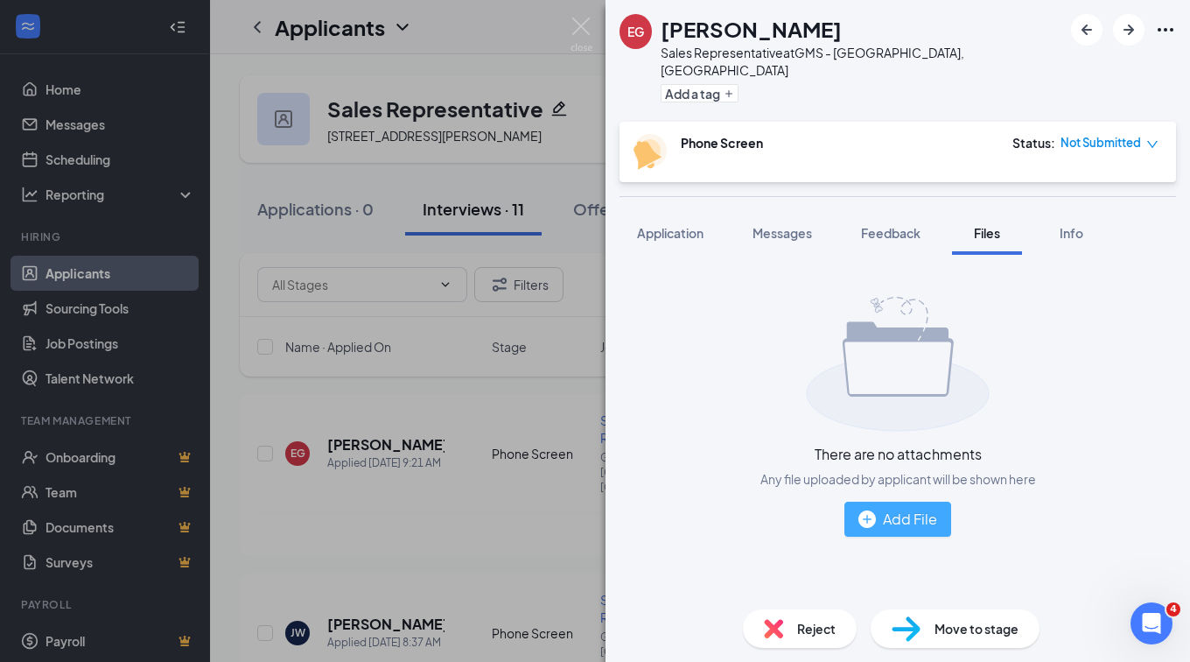
click at [876, 502] on button "Add File" at bounding box center [898, 519] width 107 height 35
click at [882, 508] on div "Add File" at bounding box center [898, 519] width 79 height 22
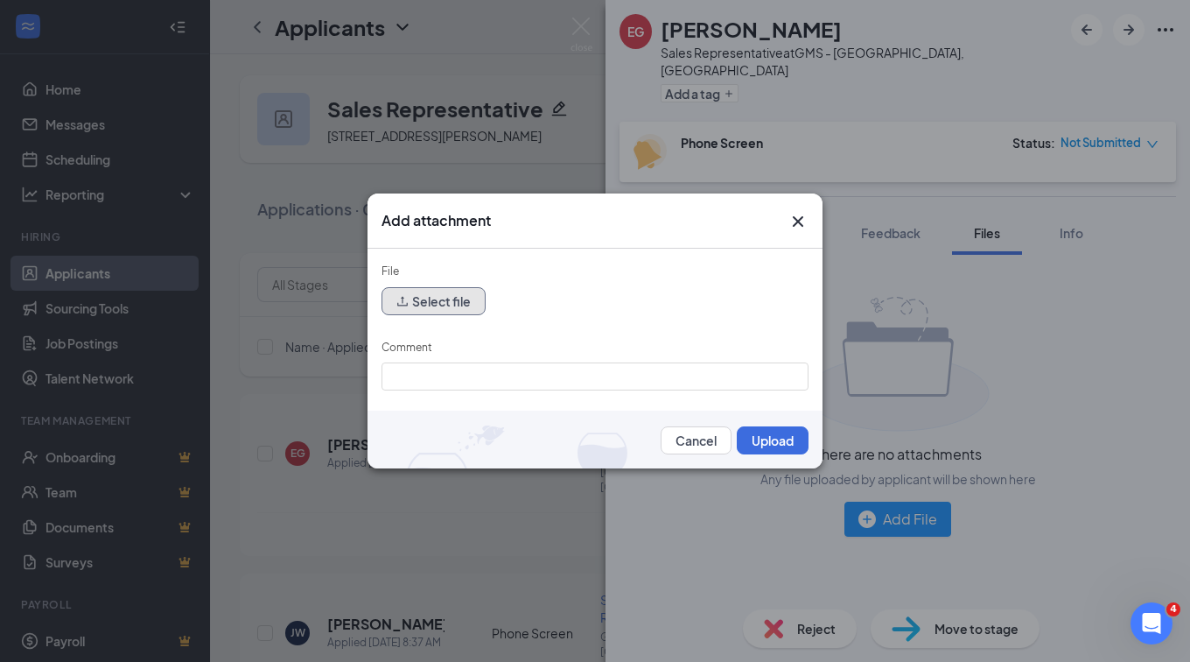
click at [450, 292] on button "Select file" at bounding box center [434, 301] width 104 height 28
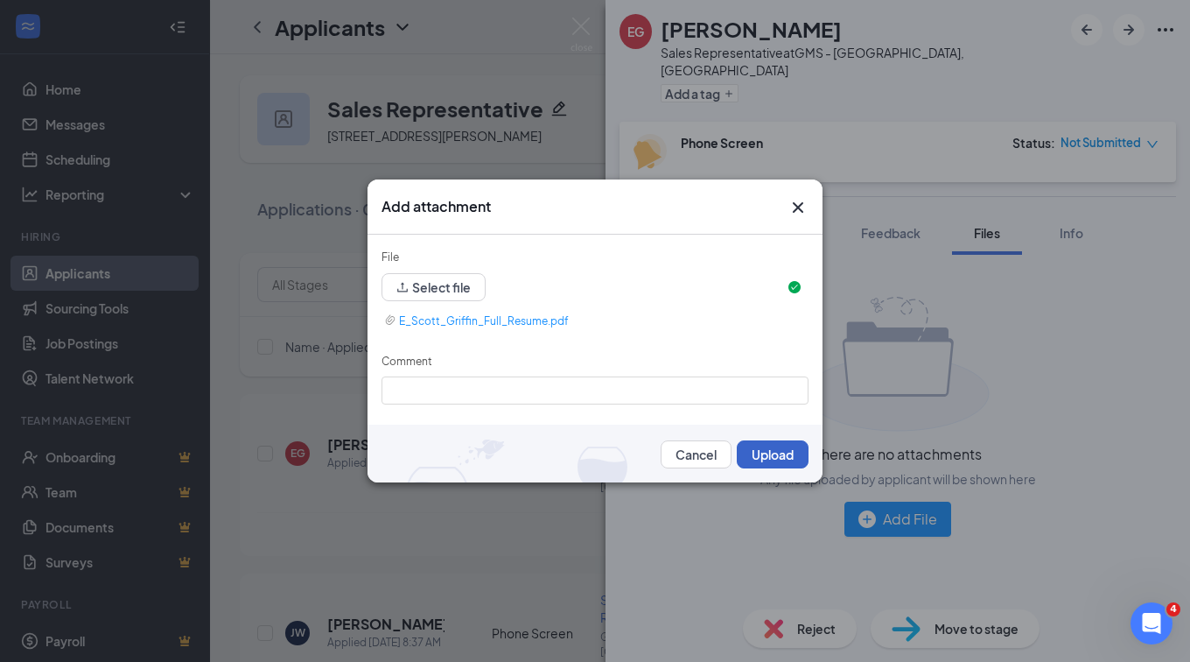
click at [770, 448] on button "Upload" at bounding box center [773, 454] width 72 height 28
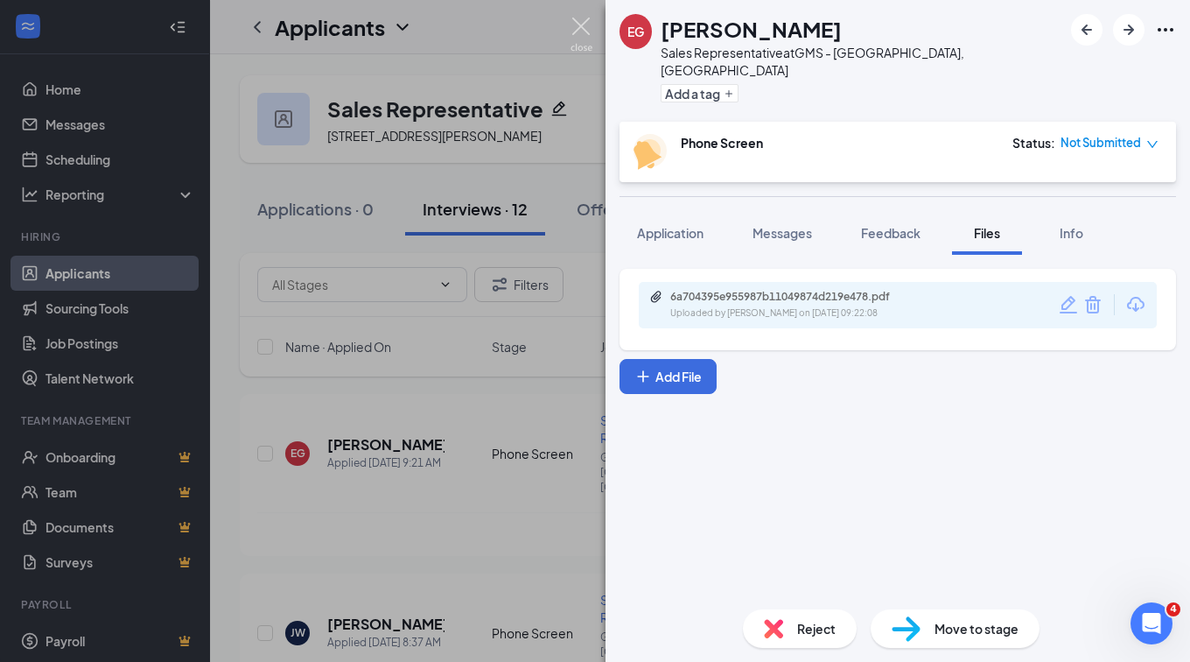
click at [580, 18] on img at bounding box center [582, 35] width 22 height 34
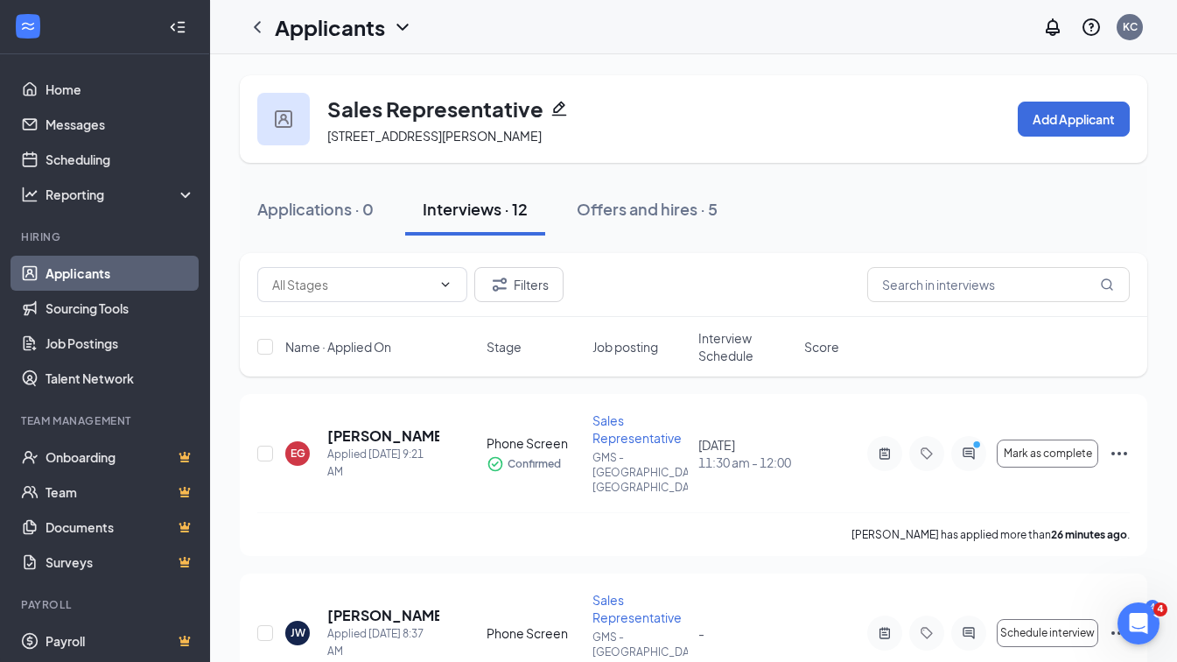
click at [81, 272] on link "Applicants" at bounding box center [121, 273] width 150 height 35
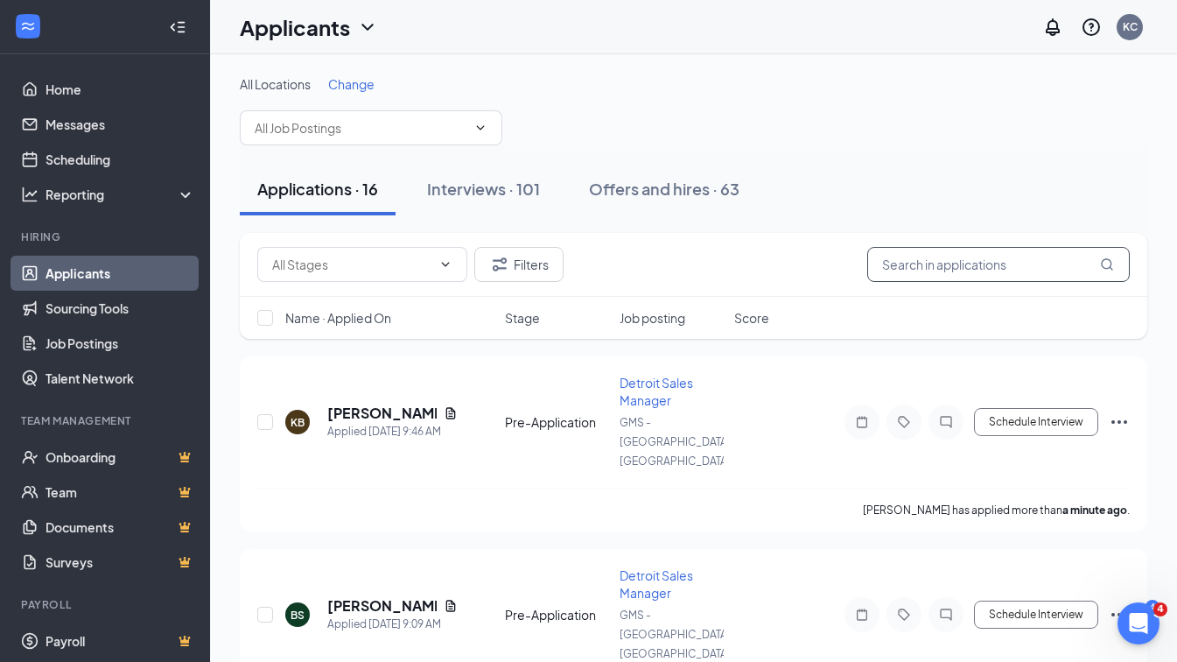
drag, startPoint x: 81, startPoint y: 272, endPoint x: 1003, endPoint y: 241, distance: 923.2
click at [1032, 258] on input "text" at bounding box center [998, 264] width 263 height 35
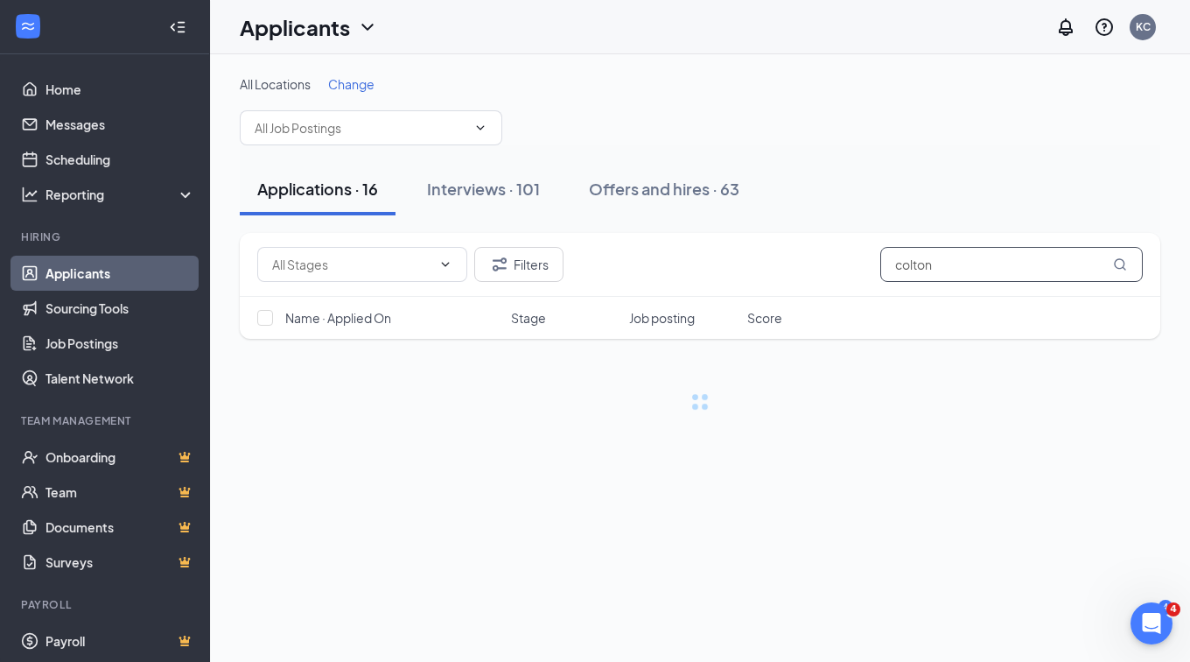
type input "colton"
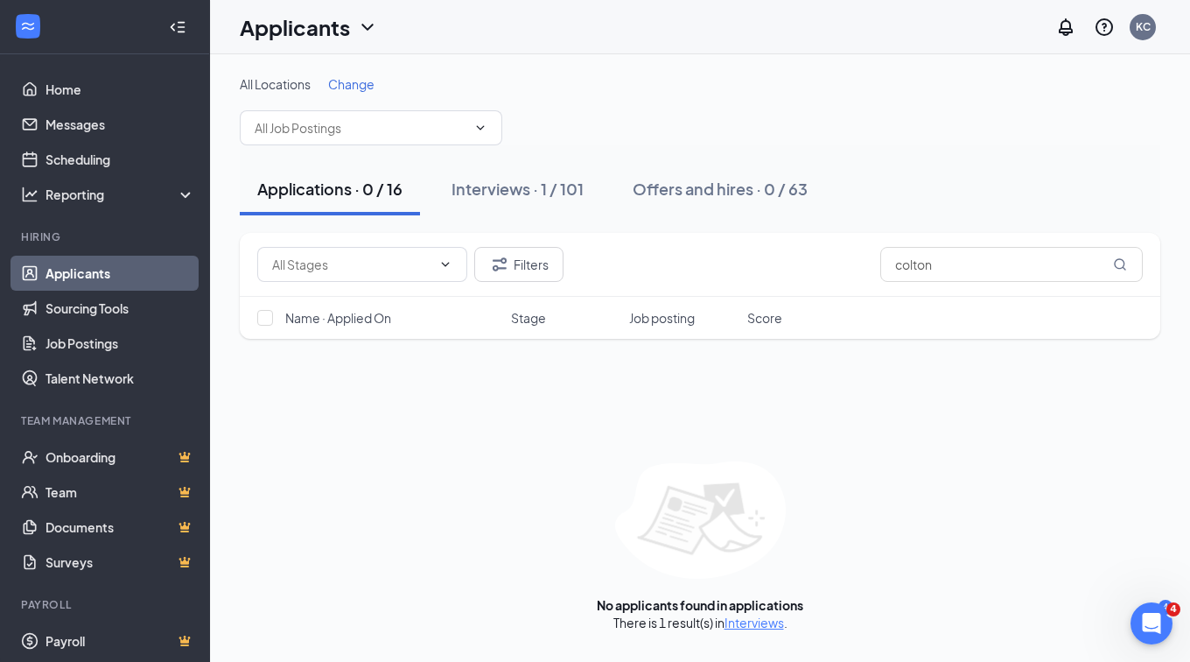
click at [526, 200] on button "Interviews · 1 / 101" at bounding box center [517, 189] width 167 height 53
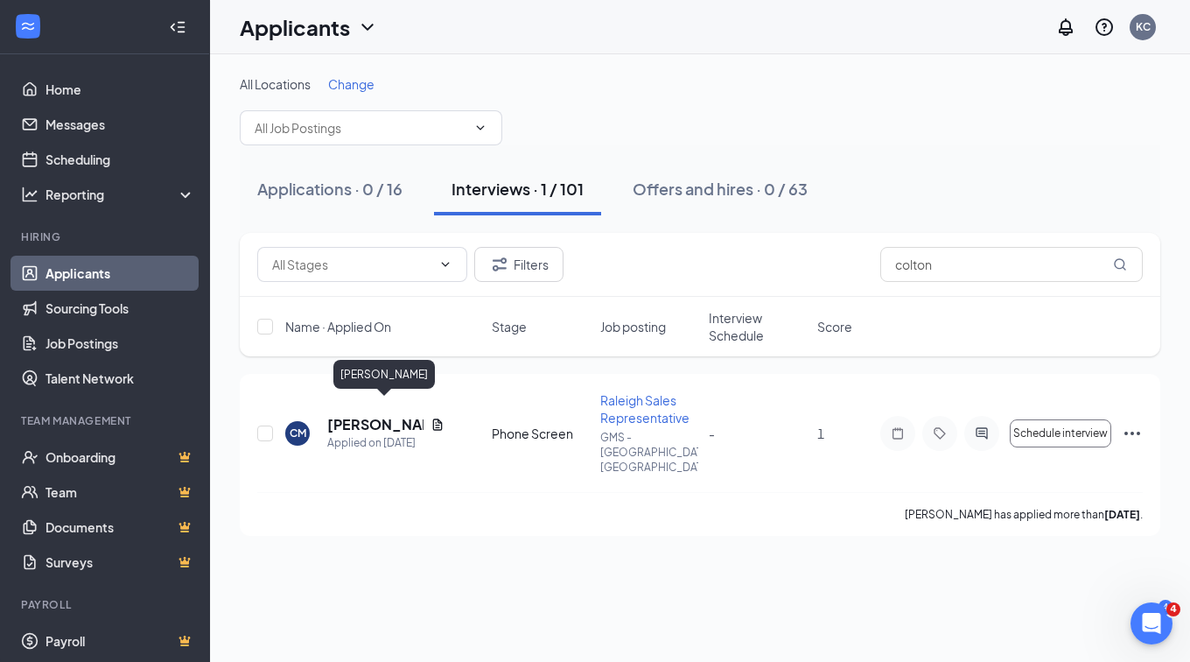
click at [405, 415] on h5 "Colton Martin" at bounding box center [375, 424] width 96 height 19
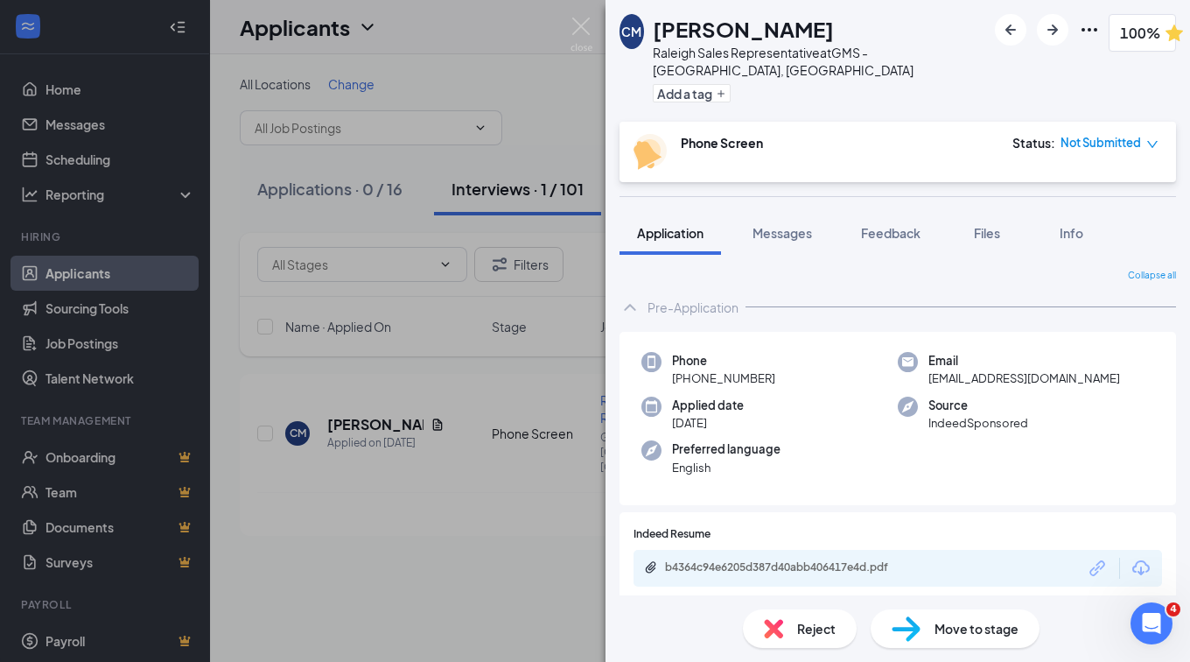
click at [816, 215] on button "Messages" at bounding box center [782, 233] width 95 height 44
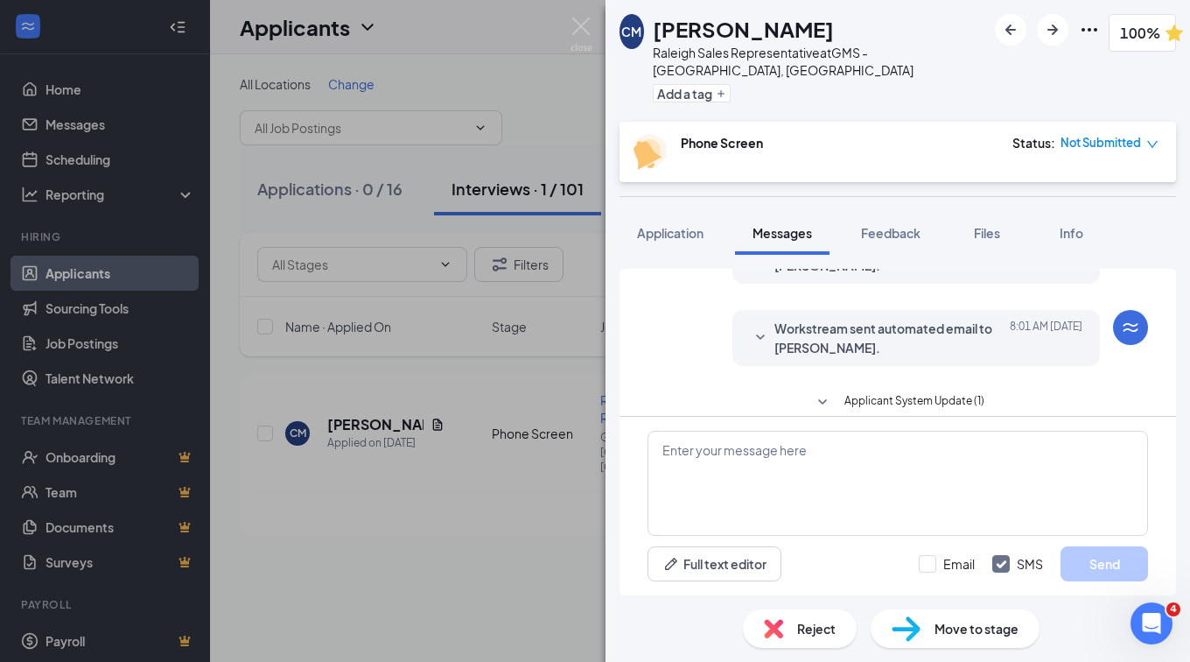
scroll to position [537, 0]
click at [909, 369] on div "Load earlier interactions (about 10 more) Applicant System Update (2) Workstrea…" at bounding box center [898, 82] width 501 height 702
click at [909, 391] on span "Applicant System Update (1)" at bounding box center [915, 401] width 140 height 21
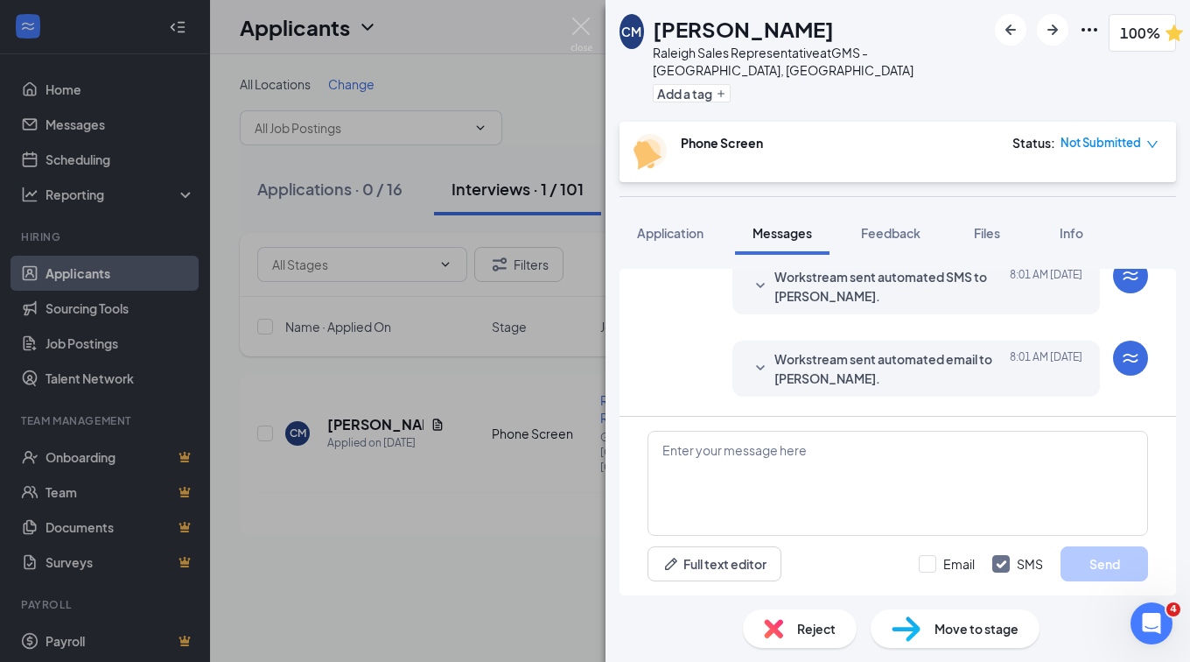
scroll to position [498, 0]
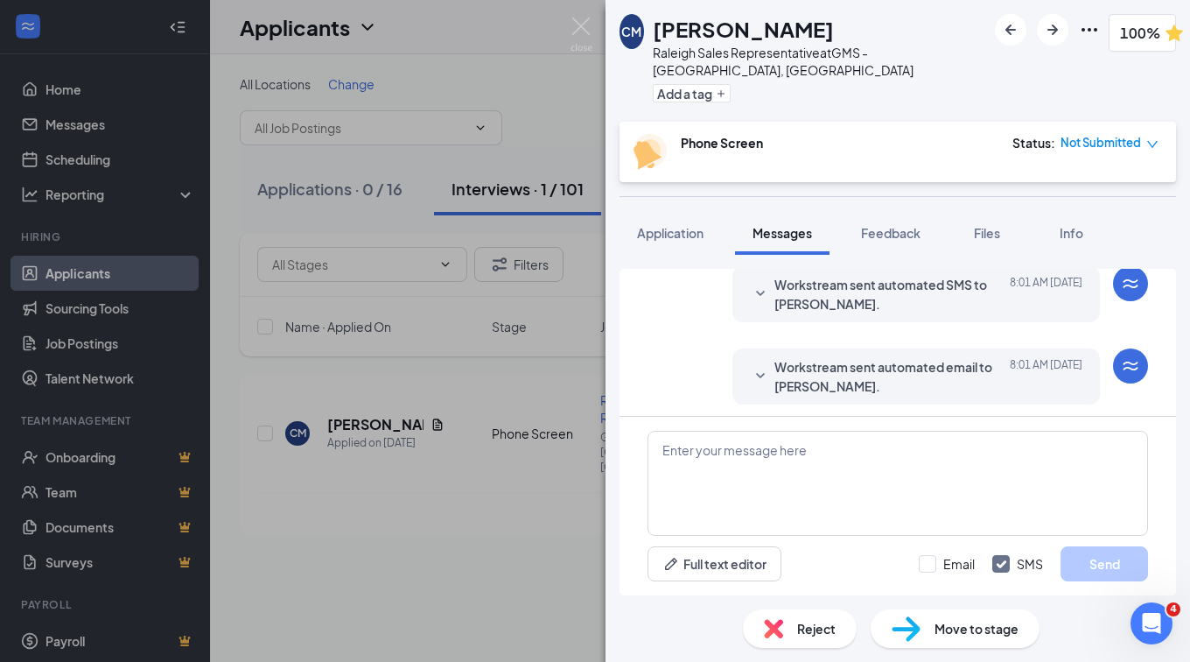
click at [889, 357] on span "Workstream sent automated email to Colton Martin." at bounding box center [889, 376] width 229 height 39
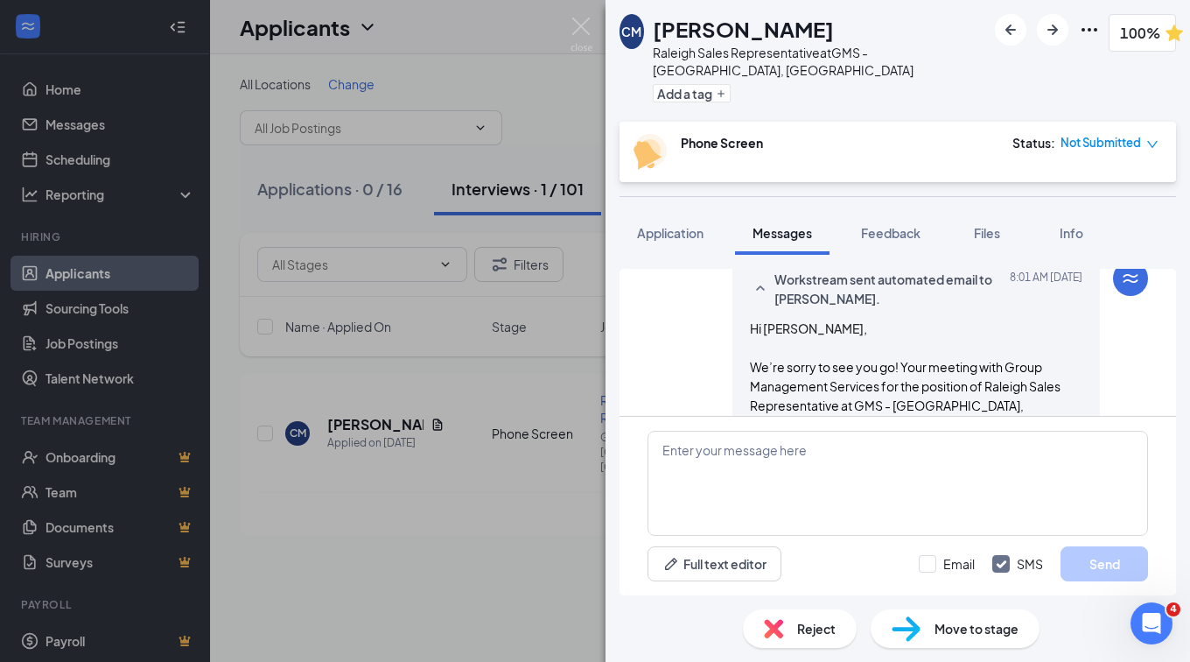
scroll to position [411, 0]
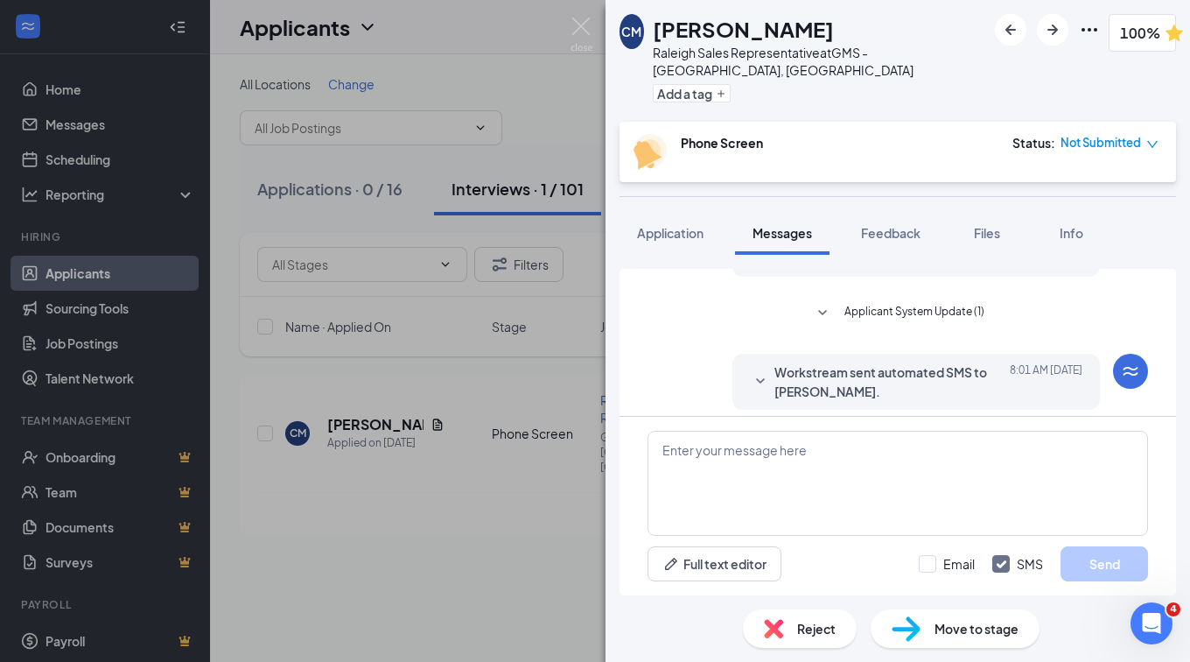
click at [883, 362] on span "Workstream sent automated SMS to Colton Martin." at bounding box center [889, 381] width 229 height 39
click at [899, 303] on span "Applicant System Update (1)" at bounding box center [915, 313] width 140 height 21
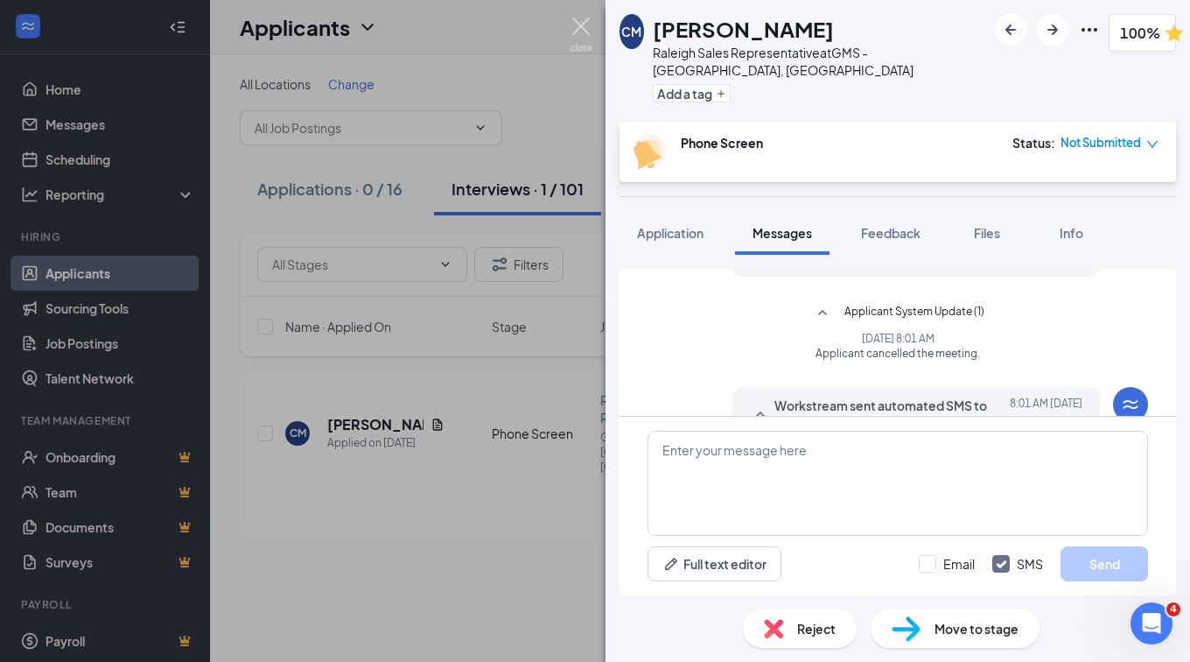
click at [578, 18] on img at bounding box center [582, 35] width 22 height 34
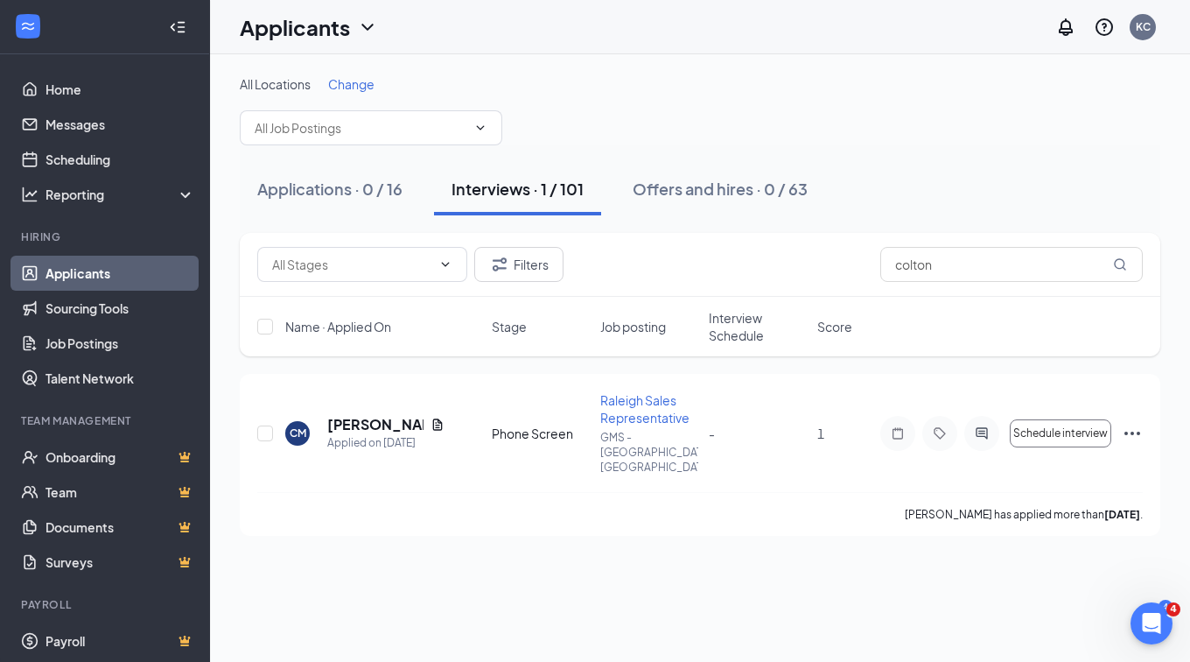
click at [1131, 423] on icon "Ellipses" at bounding box center [1132, 433] width 21 height 21
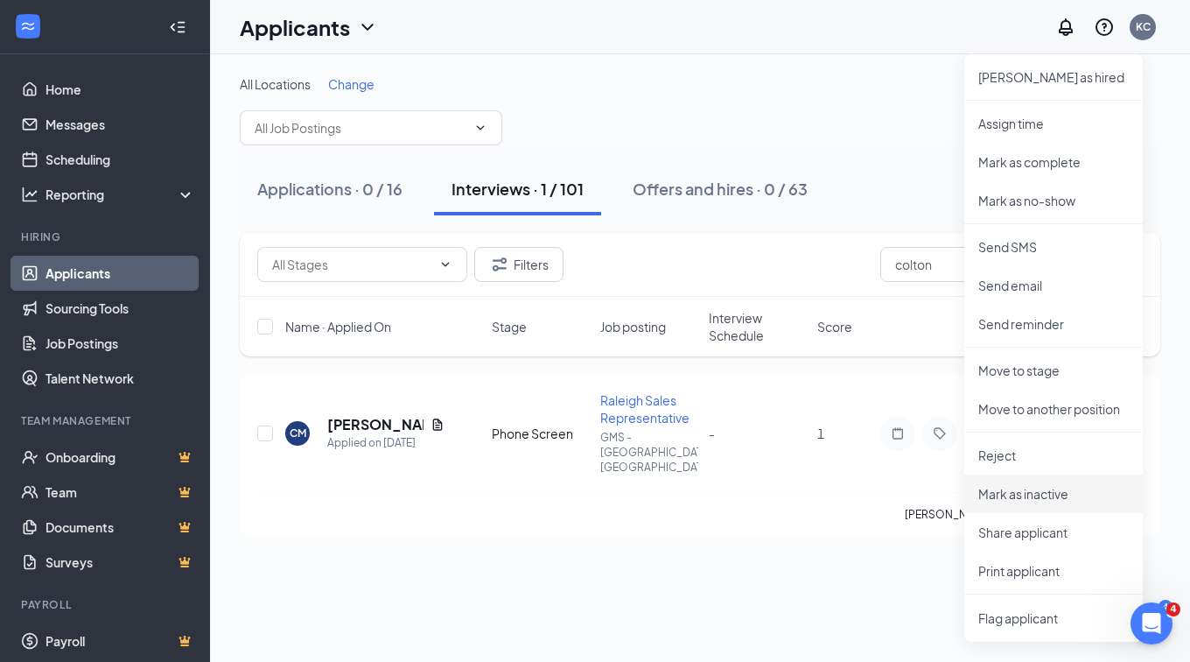
click at [1041, 496] on p "Mark as inactive" at bounding box center [1054, 494] width 151 height 18
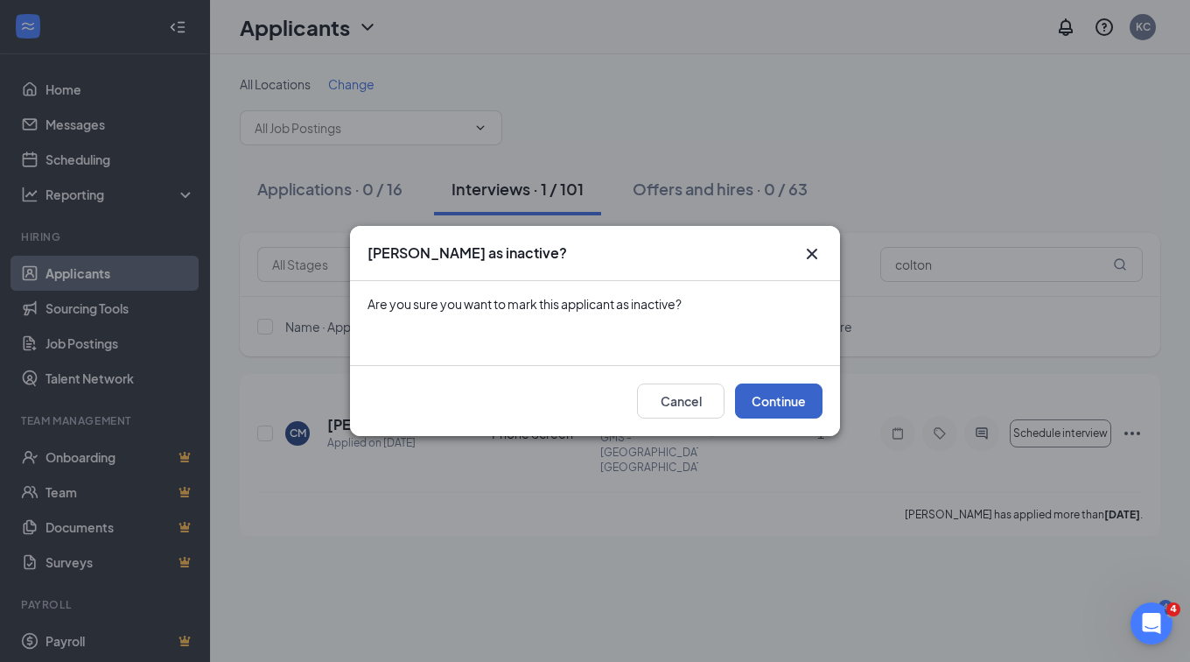
click at [796, 404] on button "Continue" at bounding box center [779, 400] width 88 height 35
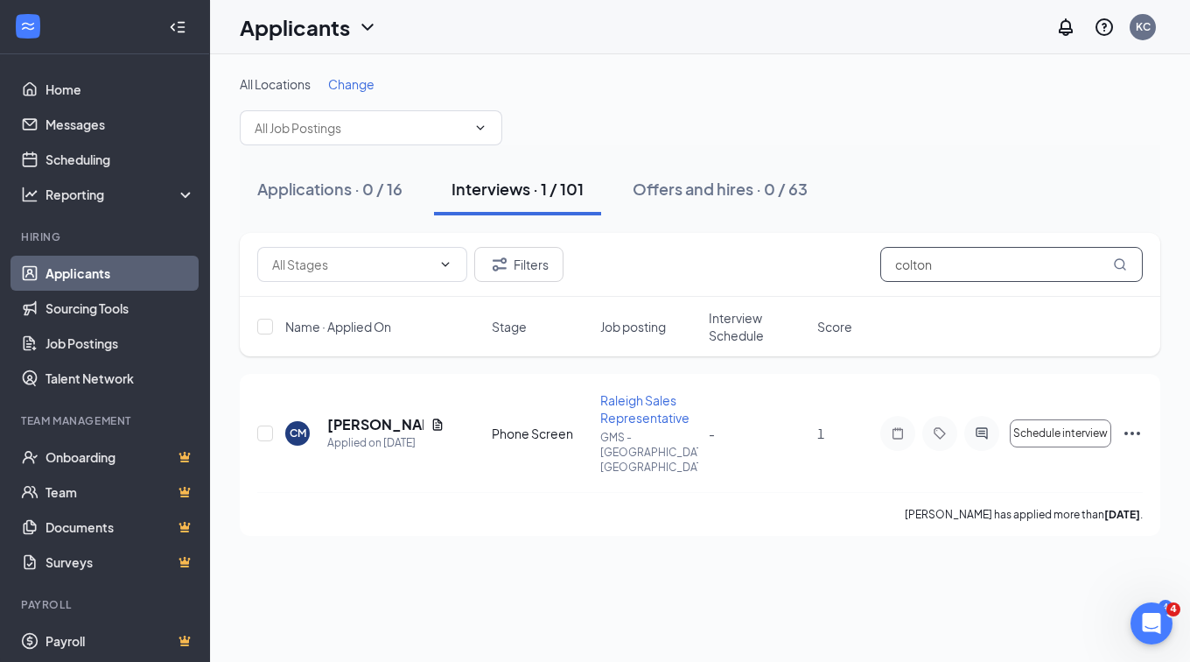
drag, startPoint x: 982, startPoint y: 273, endPoint x: 635, endPoint y: 238, distance: 349.3
click at [635, 238] on div "Filters colton" at bounding box center [700, 265] width 921 height 64
